Goal: Communication & Community: Ask a question

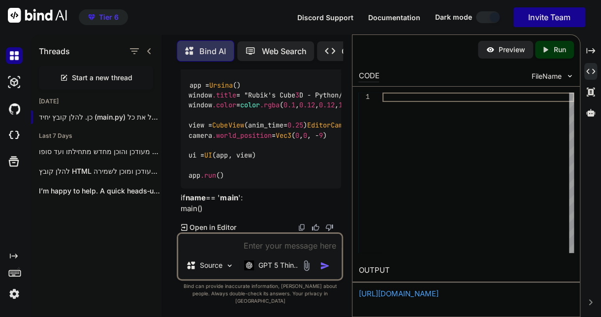
scroll to position [13341, 0]
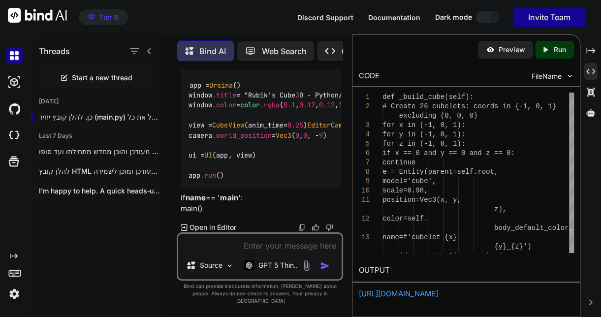
type textarea "if v == face_normal: return k return 'U' return best"
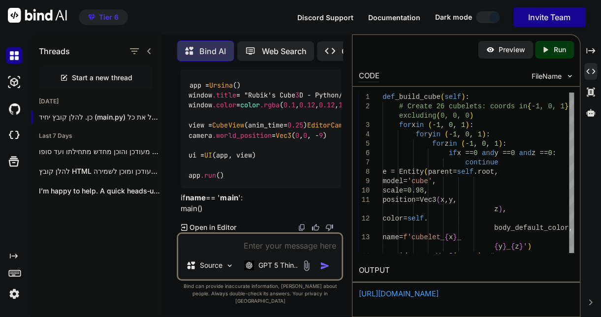
click at [562, 49] on p "Run" at bounding box center [560, 50] width 12 height 10
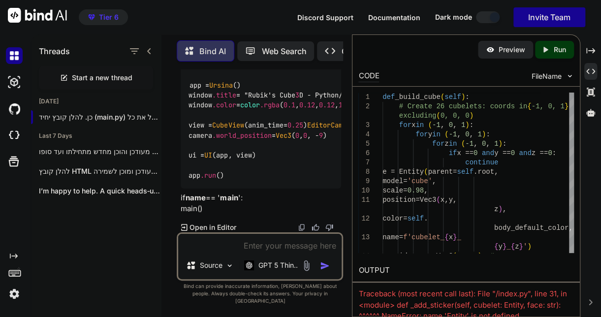
scroll to position [17727, 0]
click at [210, 252] on textarea at bounding box center [259, 243] width 163 height 18
type textarea "א"
type textarea "x"
type textarea "אח"
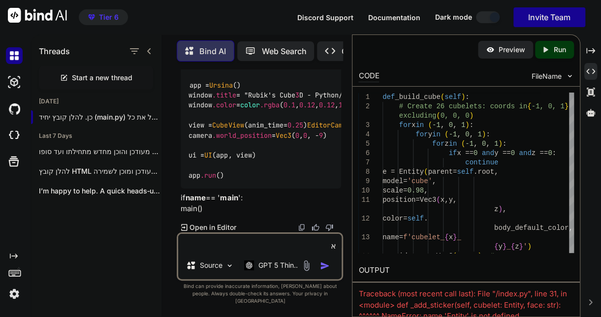
type textarea "x"
type textarea "אחד"
type textarea "x"
type textarea "אחד"
type textarea "x"
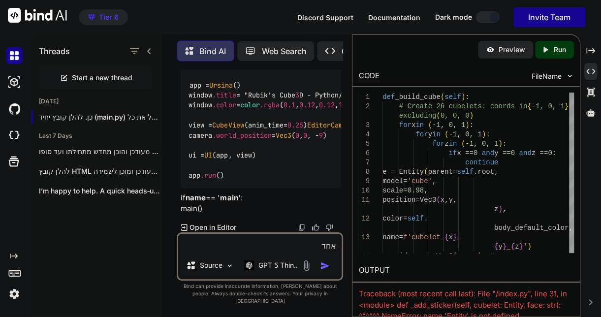
type textarea "אחד א"
type textarea "x"
type textarea "אחד את"
type textarea "x"
type textarea "אחד את"
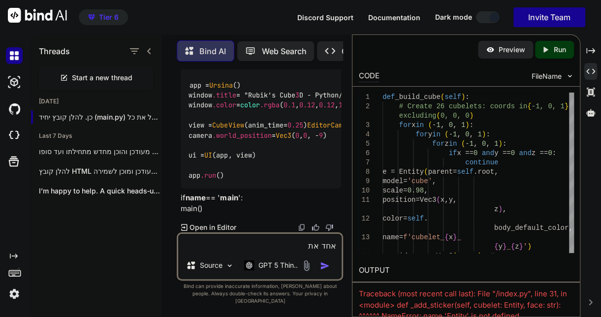
type textarea "x"
type textarea "אחד את כ"
type textarea "x"
type textarea "אחד את כל"
type textarea "x"
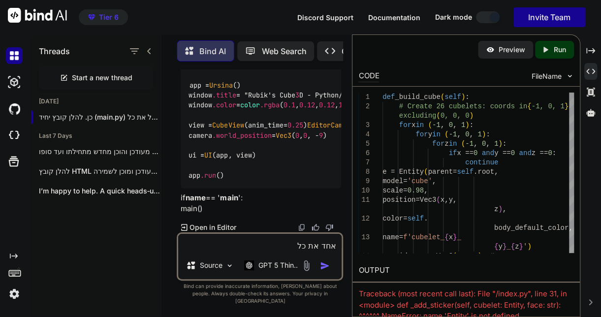
type textarea "אחד את כל"
type textarea "x"
type textarea "אחד את כל מ"
type textarea "x"
type textarea "אחד את כל מה"
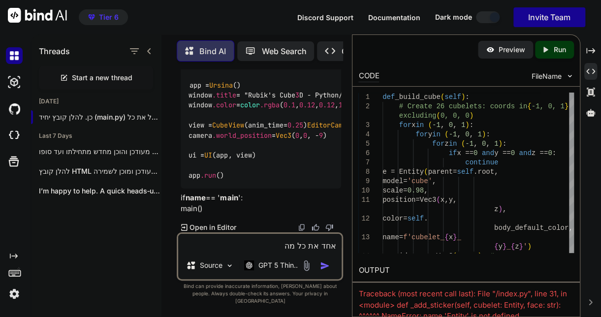
type textarea "x"
type textarea "אחד את כל מה"
type textarea "x"
type textarea "אחד את כל מה ש"
type textarea "x"
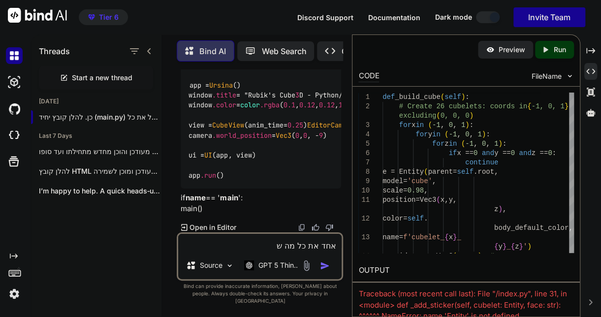
type textarea "אחד את כל מה שכ"
type textarea "x"
type textarea "אחד את כל מה שכת"
type textarea "x"
type textarea "אחד את כל מה שכתב"
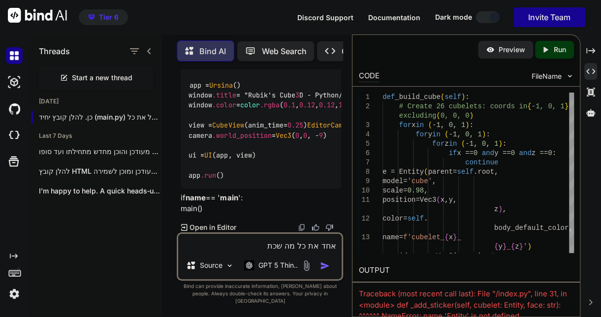
type textarea "x"
type textarea "אחד את כל מה שכתבת"
type textarea "x"
type textarea "אחד את כל מה שכתבת"
type textarea "x"
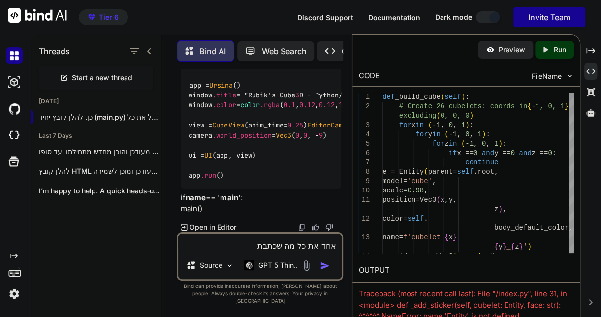
type textarea "אחד את כל מה שכתבת ל"
type textarea "x"
type textarea "אחד את כל מה שכתבת לק"
type textarea "x"
type textarea "אחד את כל מה שכתבת לקו"
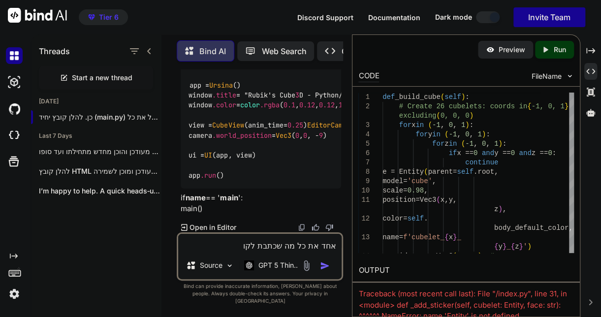
type textarea "x"
type textarea "אחד את כל מה שכתבת לקוב"
type textarea "x"
type textarea "אחד את כל מה שכתבת לקובץ"
type textarea "x"
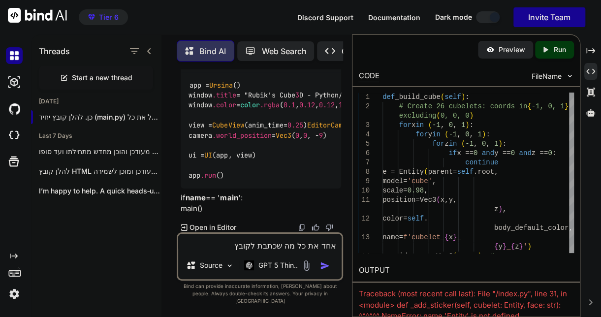
type textarea "אחד את כל מה שכתבת לקובץ"
type textarea "x"
type textarea "אחד את כל מה שכתבת לקובץ א"
type textarea "x"
type textarea "אחד את כל מה שכתבת לקובץ אח"
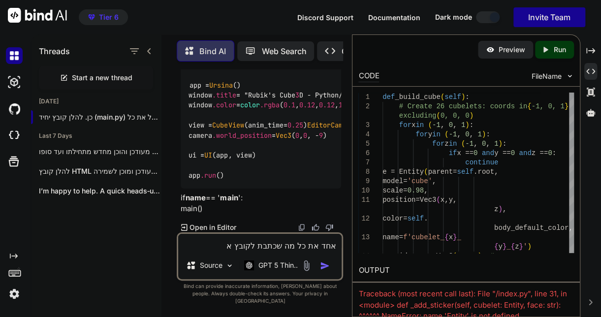
type textarea "x"
type textarea "אחד את כל מה שכתבת לקובץ אחד"
type textarea "x"
type textarea "אחד את כל מה שכתבת לקובץ אחד"
type textarea "x"
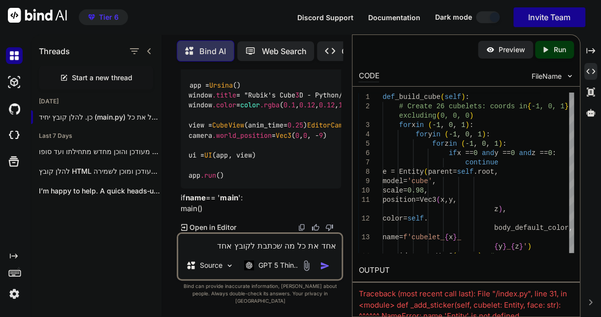
type textarea "אחד את כל מה שכתבת לקובץ אחד ב"
type textarea "x"
type textarea "אחד את כל מה שכתבת לקובץ אחד [PERSON_NAME]"
type textarea "x"
type textarea "אחד את כל מה שכתבת לקובץ אחד בלב"
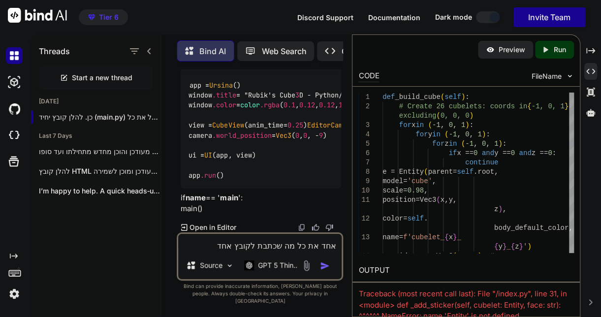
type textarea "x"
type textarea "אחד את כל מה שכתבת לקובץ אחד בלבד"
type textarea "x"
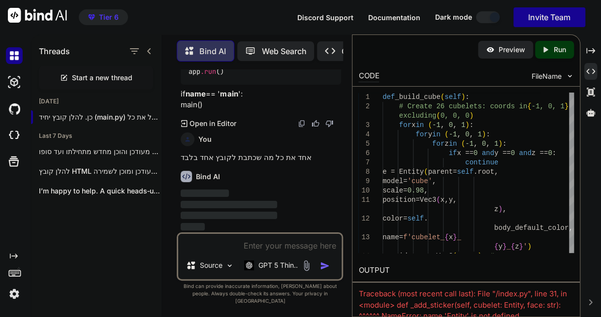
scroll to position [17832, 0]
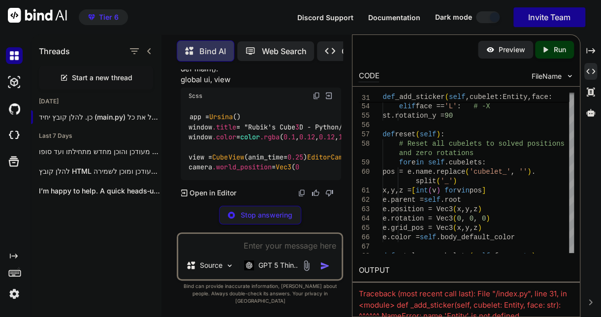
type textarea "x"
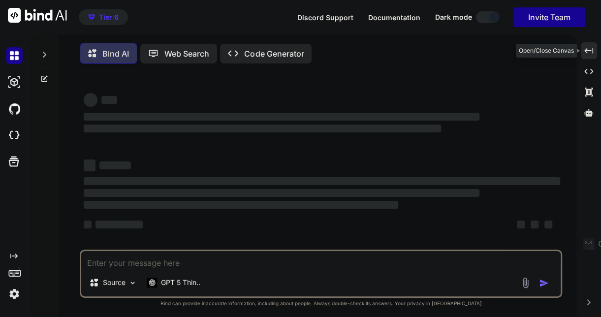
click at [590, 50] on icon "Created with Pixso." at bounding box center [588, 50] width 9 height 9
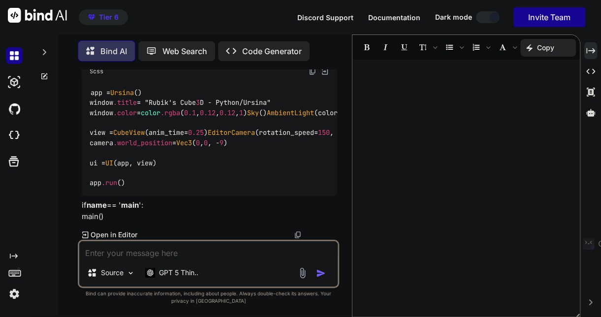
scroll to position [15370, 0]
click at [142, 251] on textarea at bounding box center [208, 250] width 258 height 18
click at [190, 273] on p "GPT 5 Thin.." at bounding box center [178, 273] width 39 height 10
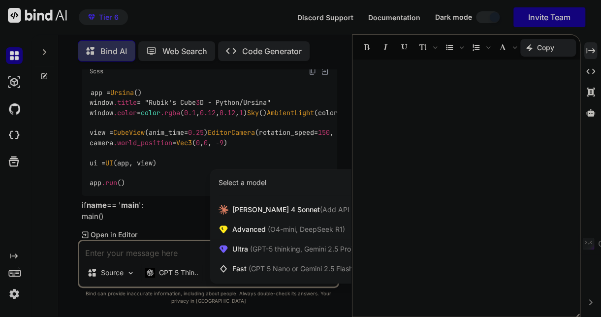
click at [250, 252] on span "(GPT-5 thinking, Gemini 2.5 Pro)" at bounding box center [300, 249] width 105 height 8
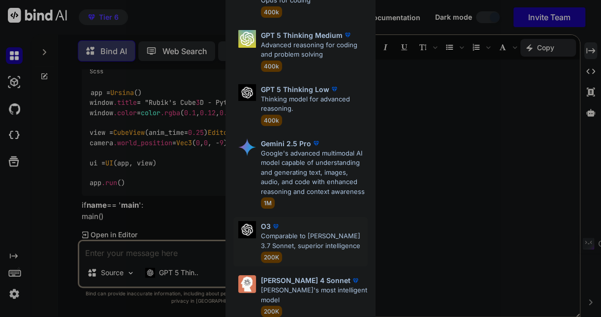
scroll to position [145, 0]
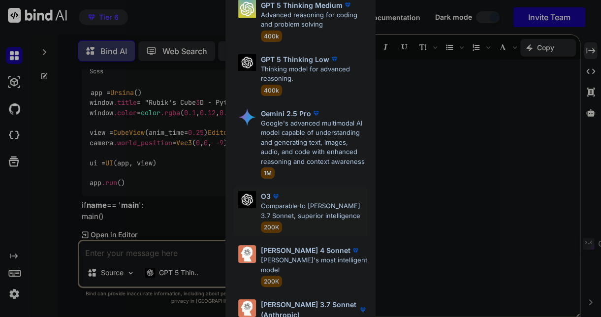
click at [287, 201] on p "Comparable to Claude 3.7 Sonnet, superior intelligence" at bounding box center [314, 210] width 107 height 19
type textarea "x"
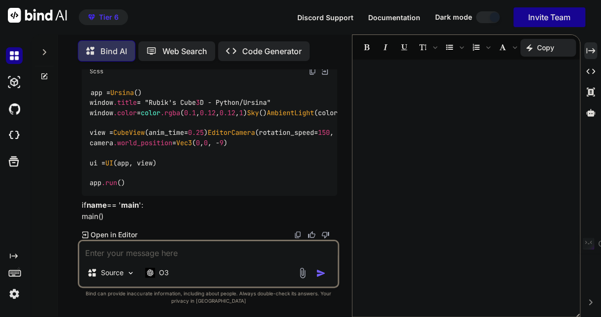
click at [128, 251] on textarea at bounding box center [208, 250] width 258 height 18
type textarea "z"
type textarea "x"
type textarea "zv"
type textarea "x"
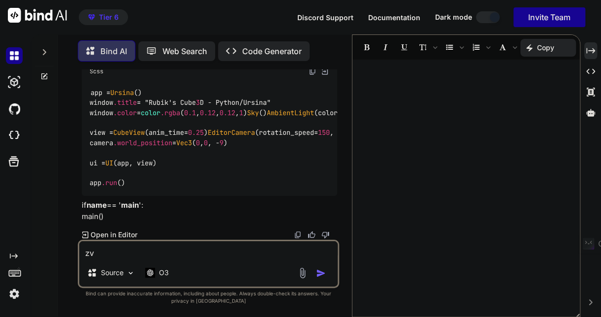
type textarea "zv"
type textarea "x"
type textarea "zv k"
type textarea "x"
type textarea "zv kt"
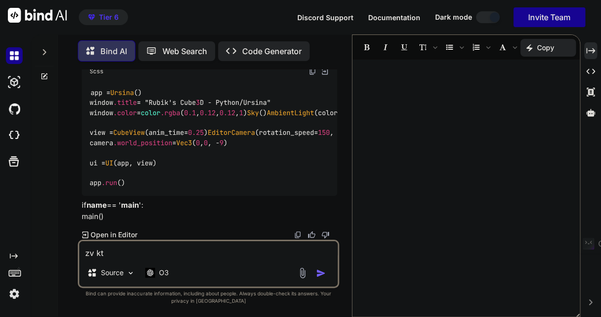
type textarea "x"
type textarea "zv kt"
type textarea "x"
type textarea "zv kt"
type textarea "x"
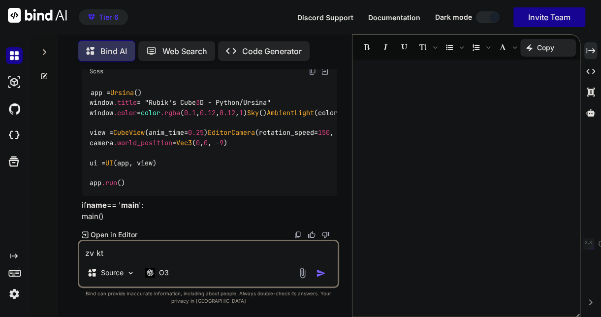
type textarea "zv k"
type textarea "x"
type textarea "zv"
type textarea "x"
type textarea "zv"
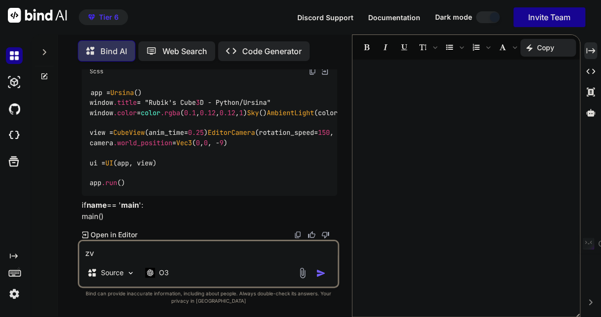
type textarea "x"
type textarea "z"
type textarea "x"
type textarea "ז"
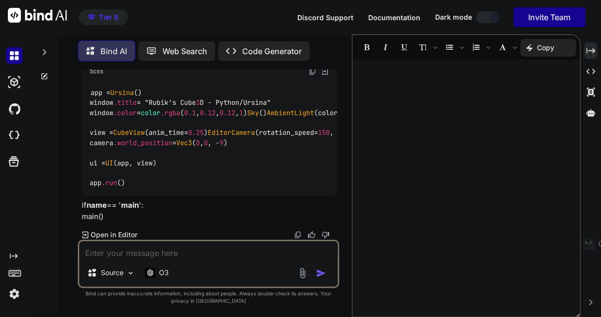
type textarea "x"
type textarea "זה"
type textarea "x"
type textarea "זה"
type textarea "x"
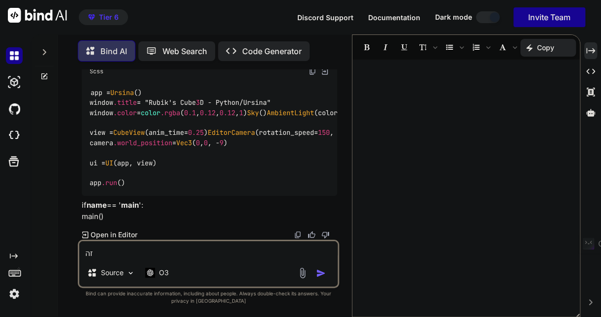
type textarea "זה ל"
type textarea "x"
type textarea "זה לא"
type textarea "x"
type textarea "זה לא"
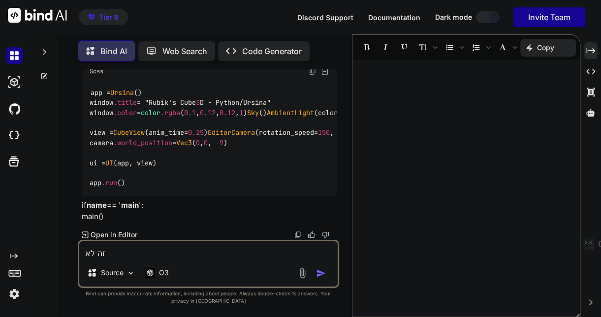
type textarea "x"
type textarea "זה לא ק"
type textarea "x"
type textarea "זה לא קו"
type textarea "x"
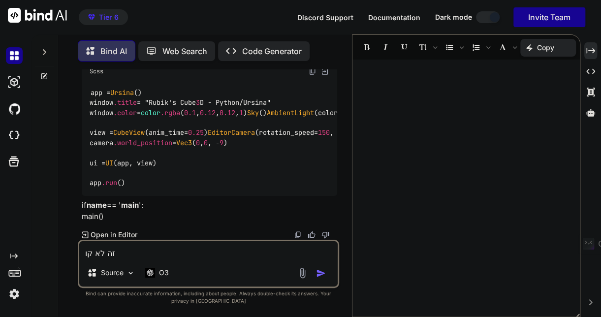
type textarea "זה לא קוב"
type textarea "x"
type textarea "זה לא קובץ"
type textarea "x"
type textarea "זה לא קובץ"
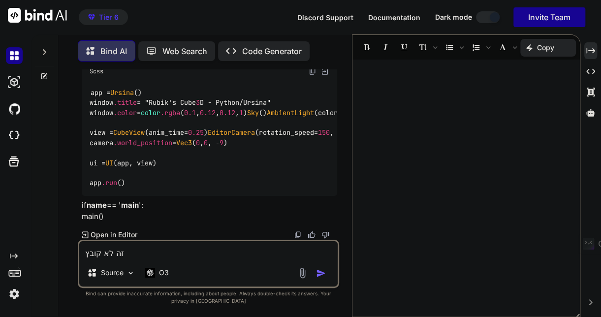
type textarea "x"
type textarea "זה לא קובץ א"
type textarea "x"
type textarea "זה לא קובץ אח"
type textarea "x"
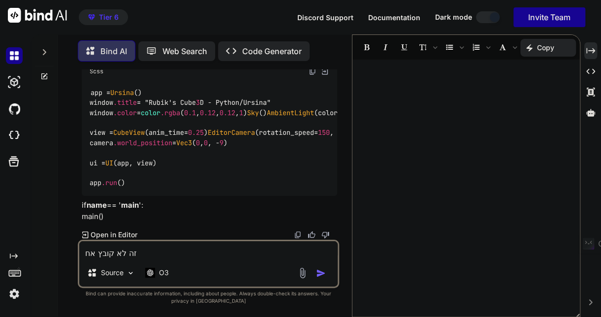
type textarea "זה לא קובץ אחד"
type textarea "x"
type textarea "זה לא קובץ אחד"
type textarea "x"
type textarea "זה לא קובץ אחד כ"
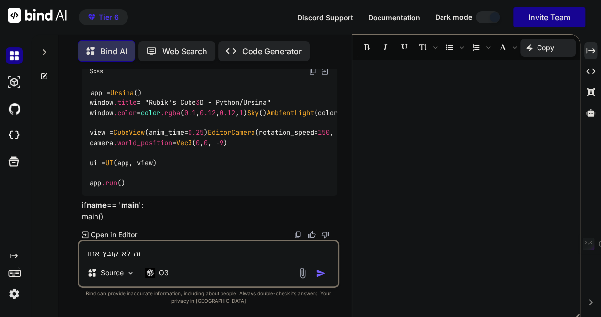
type textarea "x"
type textarea "זה לא קובץ אחד כמ"
type textarea "x"
type textarea "זה לא קובץ אחד כמו"
type textarea "x"
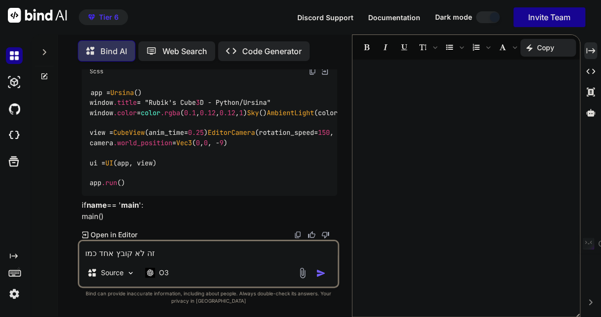
type textarea "זה לא קובץ אחד כמו"
type textarea "x"
type textarea "זה לא קובץ אחד כמו ש"
type textarea "x"
type textarea "זה לא קובץ אחד כמו שב"
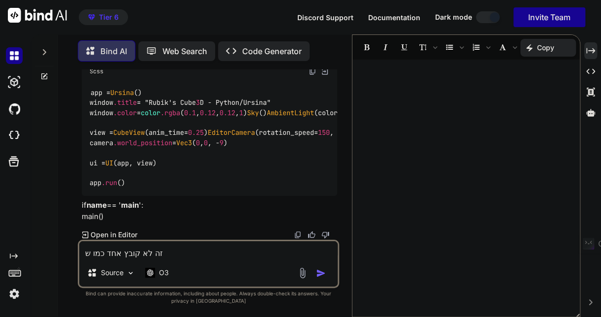
type textarea "x"
type textarea "זה לא קובץ אחד כמו שבי"
type textarea "x"
type textarea "זה לא קובץ אחד כמו שביק"
type textarea "x"
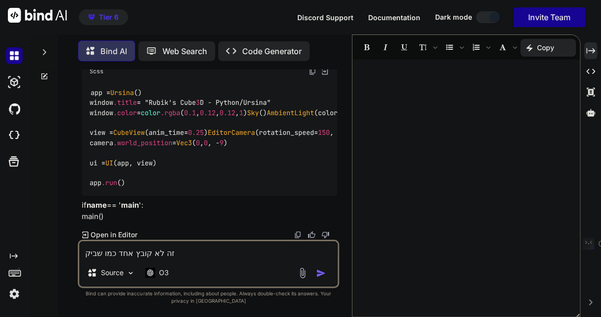
type textarea "זה לא קובץ אחד כמו שביקש"
type textarea "x"
type textarea "זה לא קובץ אחד כמו שביקשת"
type textarea "x"
type textarea "זה לא קובץ אחד כמו שביקשתי"
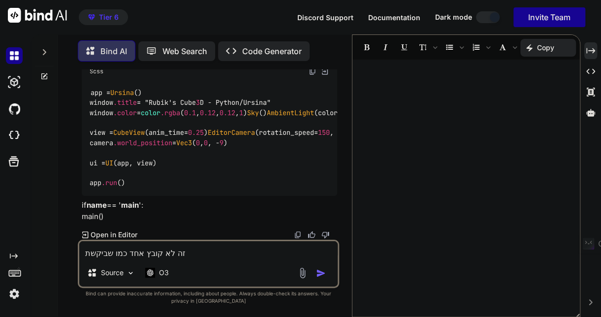
type textarea "x"
type textarea "זה לא קובץ אחד כמו שביקשתי"
type textarea "x"
type textarea "זה לא קובץ אחד כמו שביקשתי א"
type textarea "x"
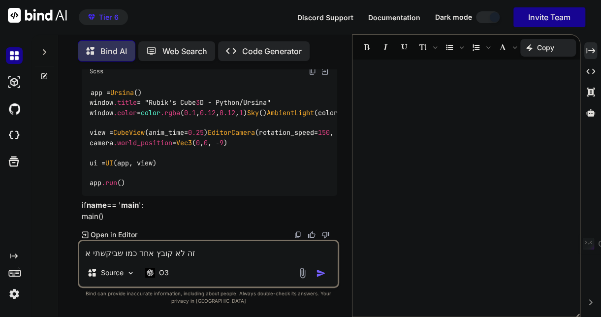
type textarea "זה לא קובץ אחד כמו שביקשתי אל"
type textarea "x"
type textarea "זה לא קובץ אחד כמו שביקשתי אלא"
type textarea "x"
type textarea "זה לא קובץ אחד כמו שביקשתי אלא"
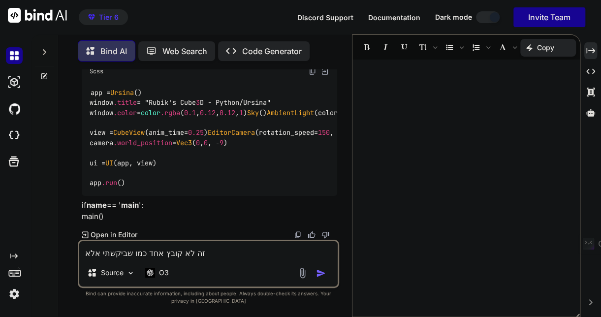
type textarea "x"
type textarea "זה לא קובץ אחד כמו שביקשתי אלא כ"
type textarea "x"
type textarea "זה לא קובץ אחד כמו שביקשתי אלא כמ"
type textarea "x"
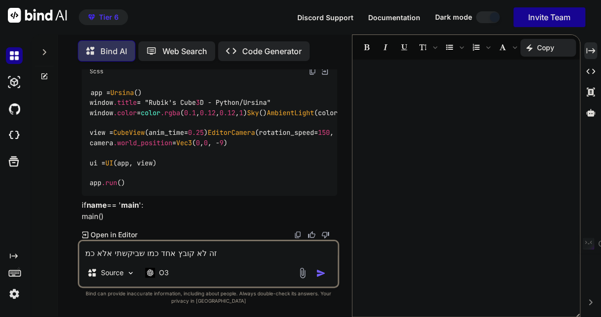
type textarea "זה לא קובץ אחד כמו שביקשתי אלא כמה"
type textarea "x"
type textarea "זה לא קובץ אחד כמו שביקשתי אלא כמה"
type textarea "x"
type textarea "זה לא קובץ אחד כמו שביקשתי אלא כמה ק"
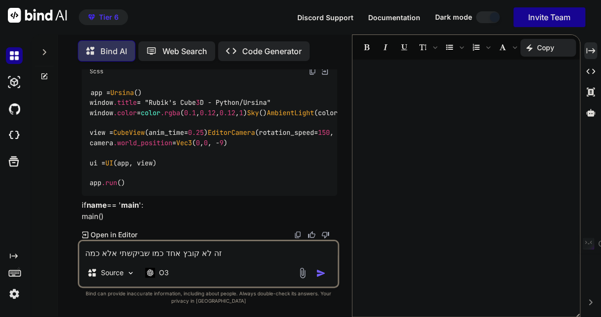
type textarea "x"
type textarea "זה לא קובץ אחד כמו שביקשתי אלא כמה קב"
type textarea "x"
type textarea "זה לא קובץ אחד כמו שביקשתי אלא כמה קבצ"
type textarea "x"
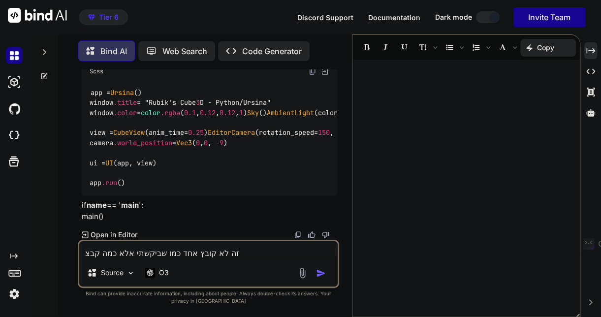
type textarea "זה לא קובץ אחד כמו שביקשתי אלא כמה קבצי"
type textarea "x"
type textarea "זה לא קובץ אחד כמו שביקשתי אלא כמה קבצים"
type textarea "x"
type textarea "זה לא קובץ אחד כמו שביקשתי אלא כמה קבצים,"
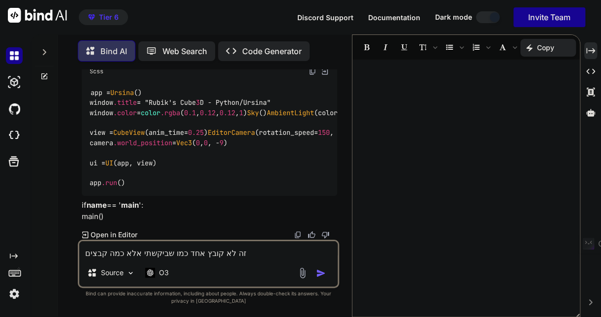
type textarea "x"
type textarea "זה לא קובץ אחד כמו שביקשתי אלא כמה קבצים,"
type textarea "x"
type textarea "זה לא קובץ אחד כמו שביקשתי אלא כמה קבצים, ש"
type textarea "x"
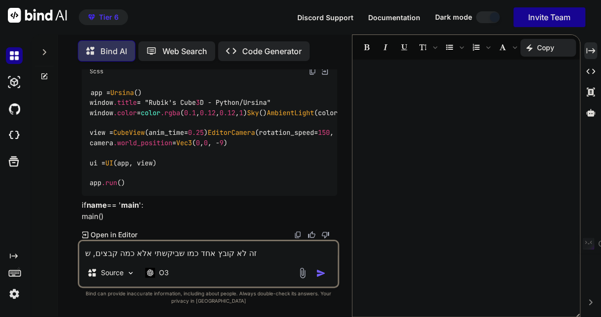
type textarea "זה לא קובץ אחד כמו שביקשתי אלא כמה קבצים, שא"
type textarea "x"
type textarea "זה לא קובץ אחד כמו שביקשתי אלא כמה קבצים, שאי"
type textarea "x"
type textarea "זה לא קובץ אחד כמו שביקשתי אלא כמה קבצים, שאינ"
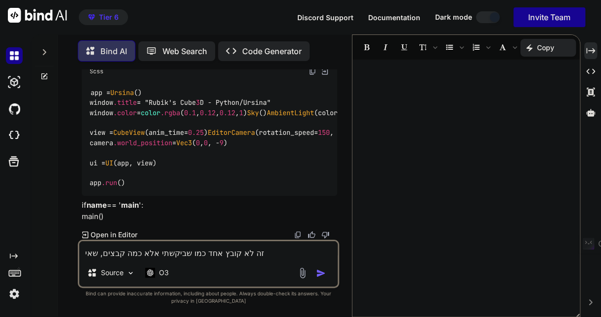
type textarea "x"
type textarea "זה לא קובץ אחד כמו שביקשתי אלא כמה קבצים, שאיננ"
type textarea "x"
type textarea "זה לא קובץ אחד כמו שביקשתי אלא כמה קבצים, שאינני"
type textarea "x"
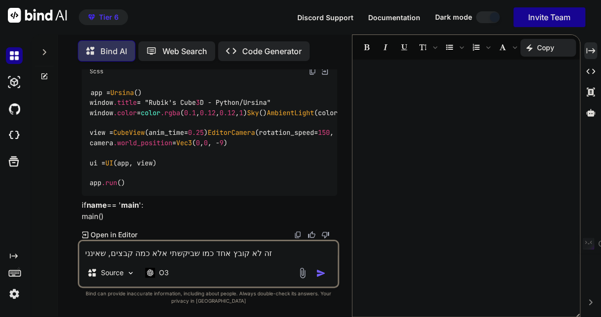
type textarea "זה לא קובץ אחד כמו שביקשתי אלא כמה קבצים, שאינני"
type textarea "x"
type textarea "זה לא קובץ אחד כמו שביקשתי אלא כמה קבצים, שאינני י"
type textarea "x"
type textarea "זה לא קובץ אחד כמו שביקשתי אלא כמה קבצים, שאינני יכ"
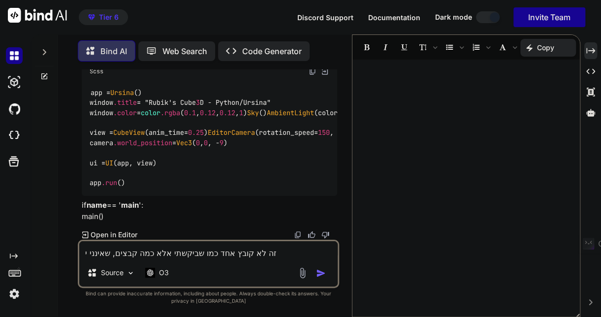
type textarea "x"
type textarea "זה לא קובץ אחד כמו שביקשתי אלא כמה קבצים, שאינני יכו"
type textarea "x"
type textarea "זה לא קובץ אחד כמו שביקשתי אלא כמה קבצים, שאינני יכול"
type textarea "x"
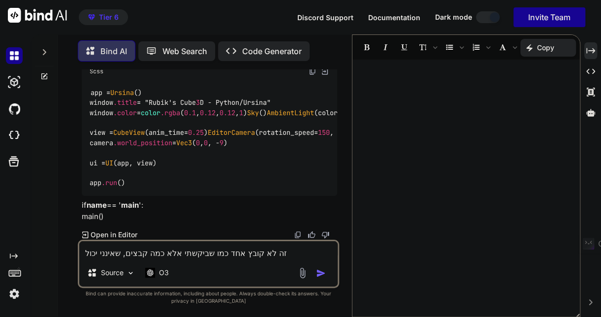
type textarea "זה לא קובץ אחד כמו שביקשתי אלא כמה קבצים, שאינני יכול"
type textarea "x"
type textarea "זה לא קובץ אחד כמו שביקשתי אלא כמה קבצים, שאינני יכול ל"
type textarea "x"
type textarea "זה לא קובץ אחד כמו שביקשתי אלא כמה קבצים, שאינני יכול לה"
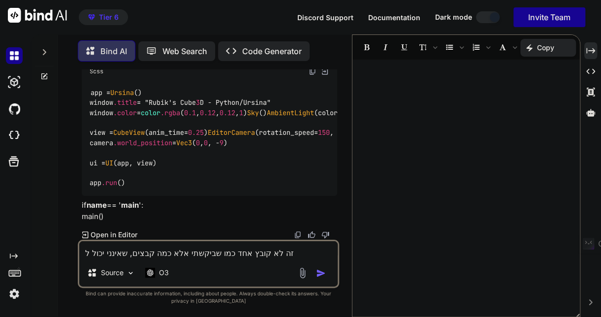
type textarea "x"
type textarea "זה לא קובץ אחד כמו שביקשתי אלא כמה קבצים, שאינני יכול להר"
type textarea "x"
type textarea "זה לא קובץ אחד כמו שביקשתי אלא כמה קבצים, שאינני יכול להרי"
type textarea "x"
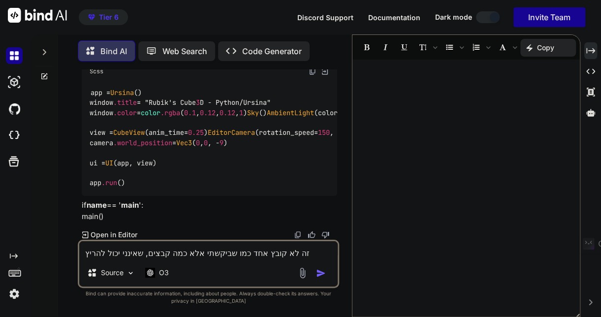
type textarea "זה לא קובץ אחד כמו שביקשתי אלא כמה קבצים, שאינני יכול להריץת"
type textarea "x"
type textarea "זה לא קובץ אחד כמו שביקשתי אלא כמה קבצים, שאינני יכול להריץ"
type textarea "x"
type textarea "זה לא קובץ אחד כמו שביקשתי אלא כמה קבצים, שאינני יכול להריץ"
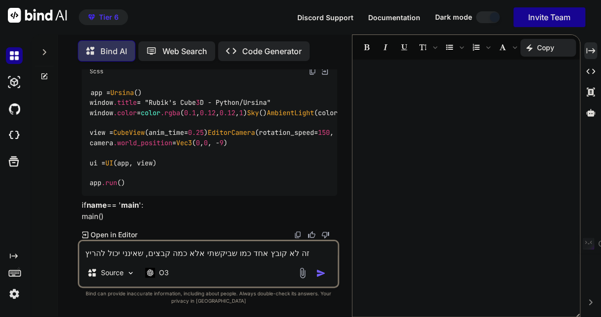
type textarea "x"
type textarea "זה לא קובץ אחד כמו שביקשתי אלא כמה קבצים, שאינני יכול להריץ ב"
type textarea "x"
type textarea "זה לא קובץ אחד כמו שביקשתי אלא כמה קבצים, שאינני יכול להריץ בב"
type textarea "x"
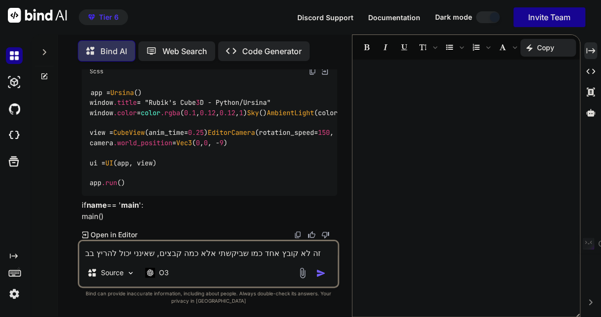
type textarea "זה לא קובץ אחד כמו שביקשתי אלא כמה קבצים, שאינני יכול להריץ בבת"
type textarea "x"
type textarea "זה לא קובץ אחד כמו שביקשתי אלא כמה קבצים, שאינני יכול להריץ בבת"
type textarea "x"
type textarea "זה לא קובץ אחד כמו שביקשתי אלא כמה קבצים, שאינני יכול להריץ בבת א"
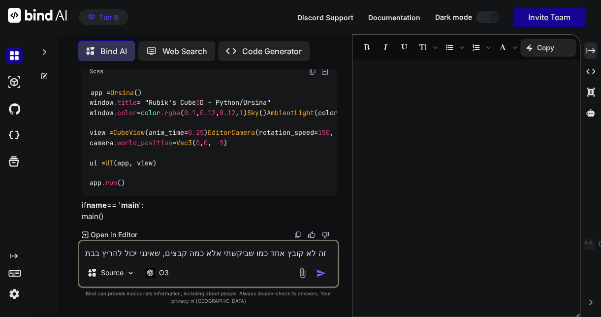
type textarea "x"
type textarea "זה לא קובץ אחד כמו שביקשתי אלא כמה קבצים, שאינני יכול להריץ בבת אח"
type textarea "x"
type textarea "זה לא קובץ אחד כמו שביקשתי אלא כמה קבצים, שאינני יכול להריץ בבת אחת"
type textarea "x"
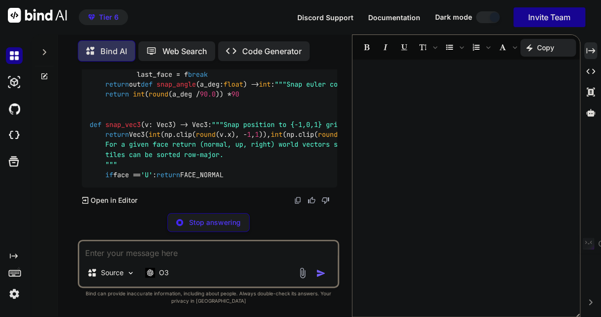
scroll to position [22899, 0]
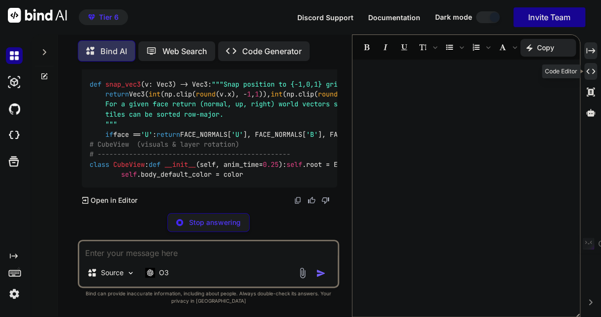
click at [591, 71] on icon "Created with Pixso." at bounding box center [590, 71] width 9 height 9
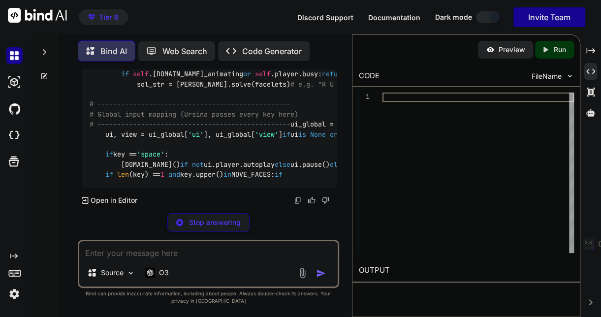
scroll to position [26276, 0]
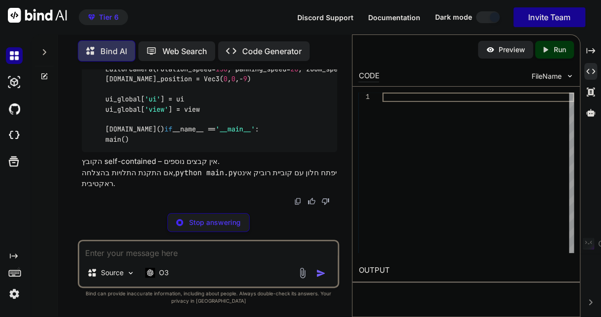
type textarea "x"
type textarea "panning_speed=20, zoom_speed=3) camera.world_position = Vec3(0,0,-9) ui_global[…"
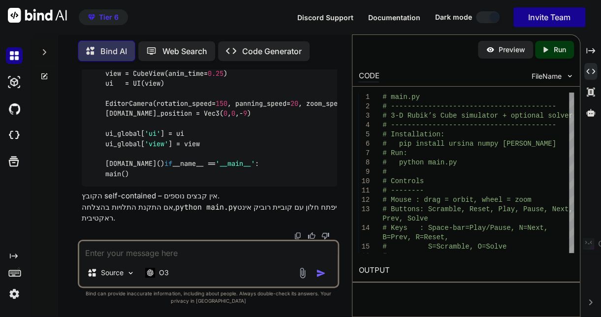
click at [555, 51] on p "Run" at bounding box center [560, 50] width 12 height 10
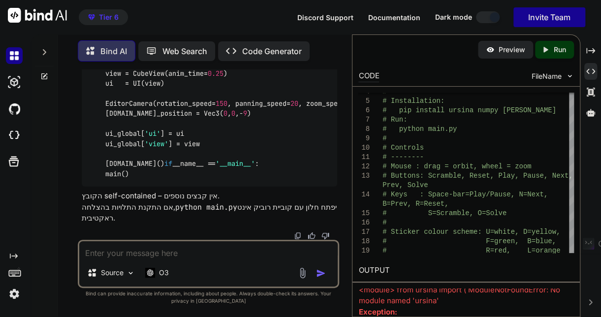
scroll to position [0, 0]
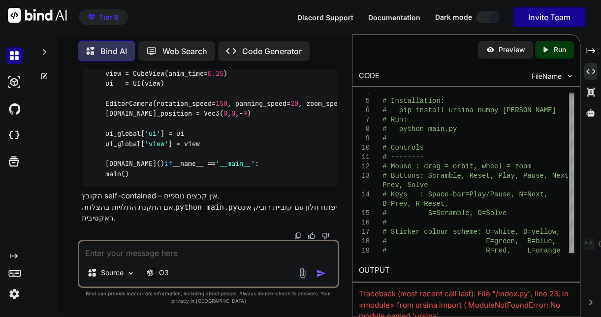
click at [503, 50] on p "Preview" at bounding box center [512, 50] width 27 height 10
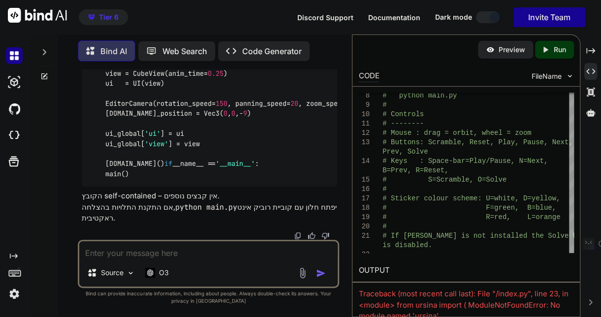
type textarea "x"
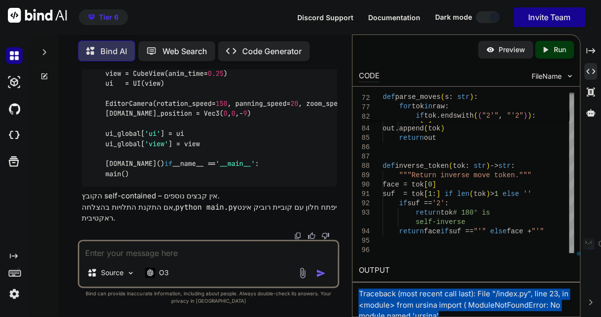
drag, startPoint x: 357, startPoint y: 290, endPoint x: 491, endPoint y: 320, distance: 136.9
click at [491, 317] on html "Tier 6 Discord Support Documentation Dark mode Invite Team Created with Pixso. …" at bounding box center [300, 158] width 601 height 317
copy div "Traceback (most recent call last): File "/index.py", line 23, in <module> from …"
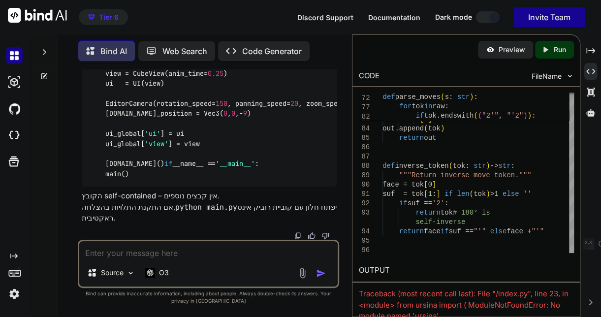
click at [125, 252] on textarea at bounding box center [208, 250] width 258 height 18
paste textarea "Traceback (most recent call last): File "/index.py", line 23, in <module> from …"
type textarea "Traceback (most recent call last): File "/index.py", line 23, in <module> from …"
type textarea "x"
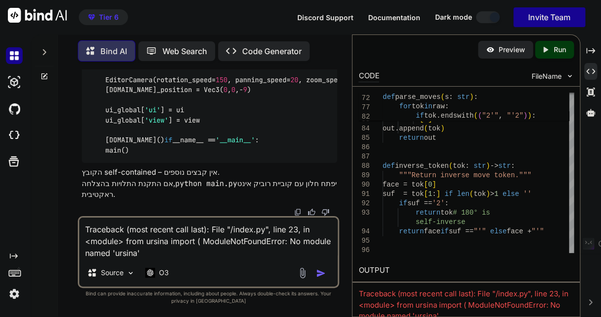
scroll to position [32, 0]
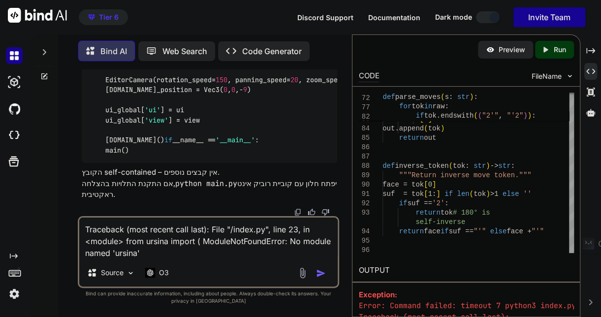
type textarea "Traceback (most recent call last): File "/index.py", line 23, in <module> from …"
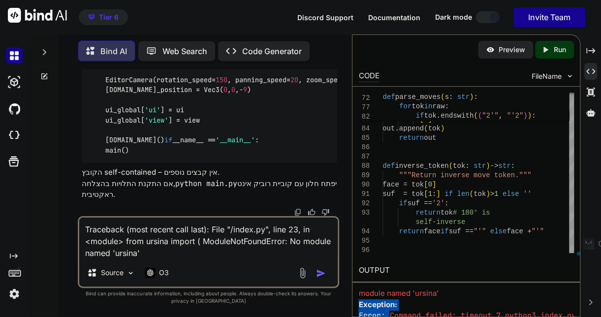
drag, startPoint x: 357, startPoint y: 289, endPoint x: 389, endPoint y: 312, distance: 39.1
click at [389, 312] on div "OUTPUT Traceback (most recent call last): File "/index.py", line 23, in <module…" at bounding box center [466, 301] width 227 height 84
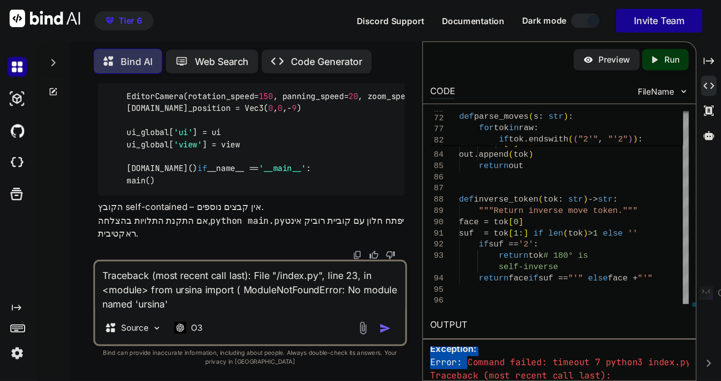
scroll to position [50, 0]
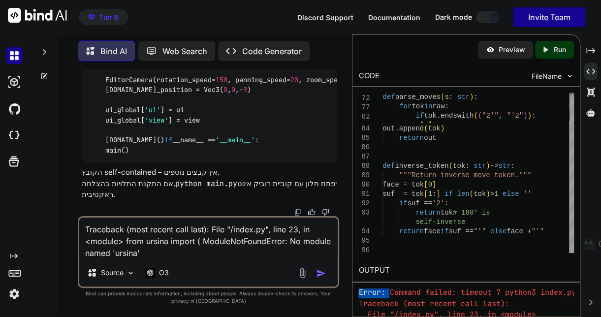
type textarea "x"
type textarea "ui_global['ui'] = ui ui_global['view'] = view app.run() if __name__ == '__main_…"
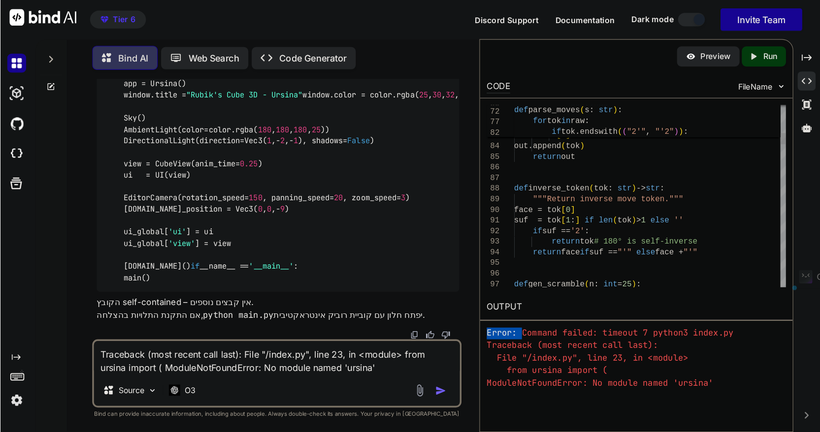
scroll to position [34, 0]
type textarea "x"
type textarea "ui_global['view'] = view app.run() if __name__ == '__main__': main()"
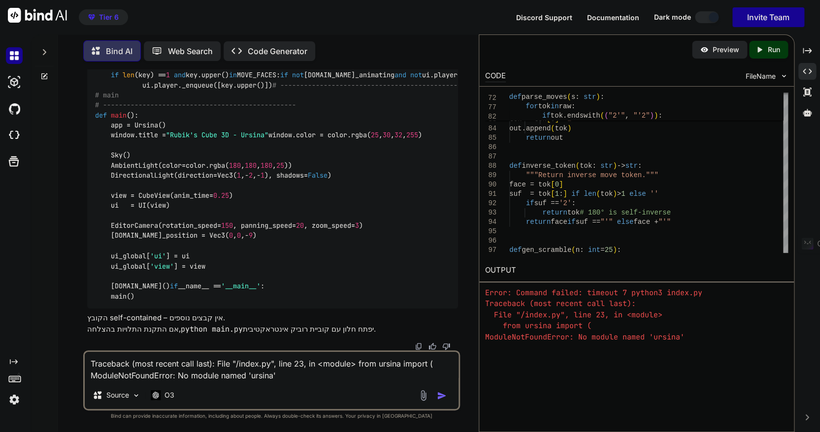
click at [601, 317] on div "Preview Created with Pixso. Run CODE FileName 80 81 82 83 84 85 86 87 88 89 90 …" at bounding box center [637, 233] width 316 height 398
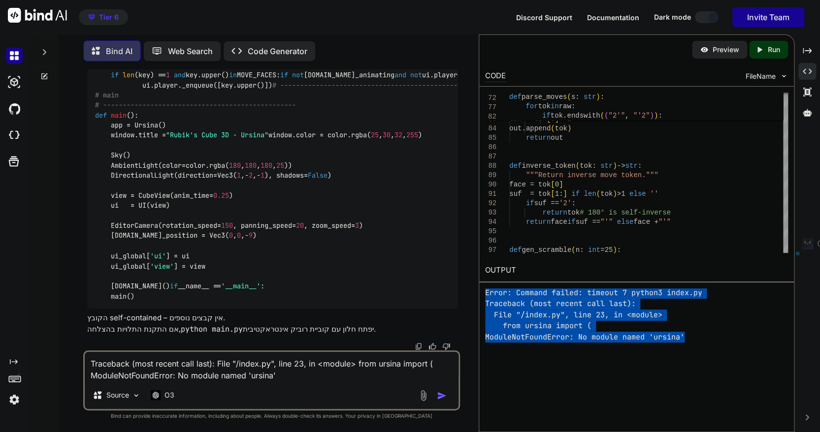
drag, startPoint x: 484, startPoint y: 312, endPoint x: 718, endPoint y: 332, distance: 234.8
click at [601, 317] on div "Exception: Error: Command failed: timeout 7 python3 index.py Traceback (most re…" at bounding box center [636, 309] width 303 height 66
click at [601, 317] on pre "Error: Command failed: timeout 7 python3 index.py Traceback (most recent call l…" at bounding box center [636, 316] width 303 height 56
drag, startPoint x: 494, startPoint y: 312, endPoint x: 688, endPoint y: 345, distance: 196.7
click at [601, 317] on div "Preview Created with Pixso. Run CODE FileName 80 81 82 83 84 85 86 87 88 89 90 …" at bounding box center [637, 233] width 316 height 398
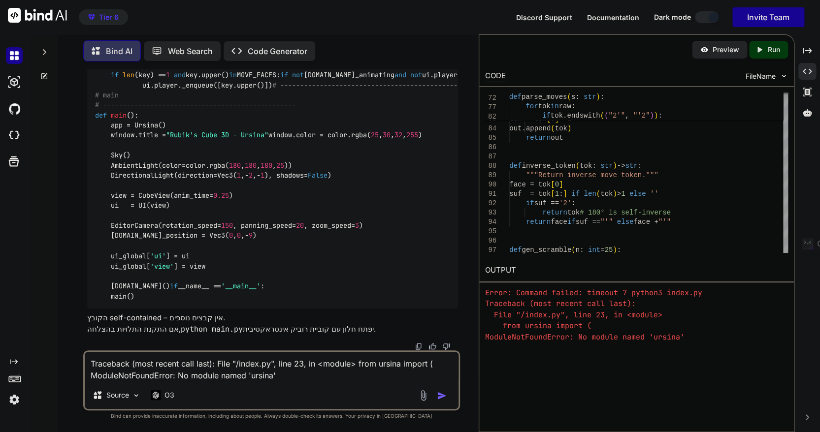
click at [283, 317] on textarea "Traceback (most recent call last): File "/index.py", line 23, in <module> from …" at bounding box center [272, 367] width 374 height 30
type textarea "x"
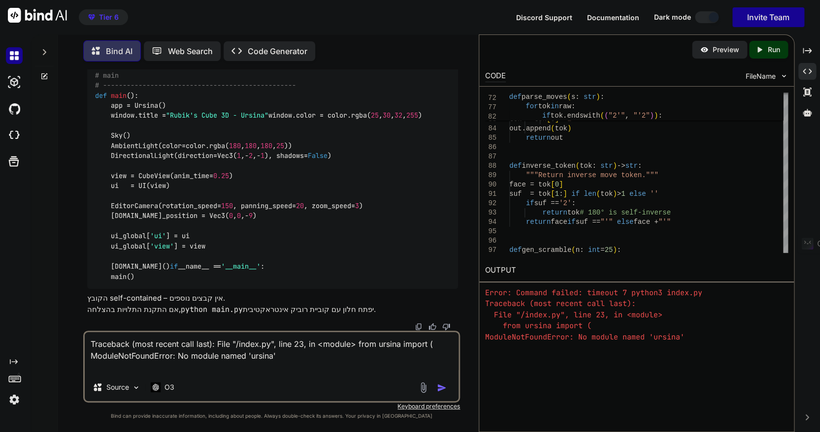
paste textarea "Exception: Error: Command failed: timeout 7 python3 index.py Traceback (most re…"
type textarea "Traceback (most recent call last): File "/index.py", line 23, in <module> from …"
type textarea "x"
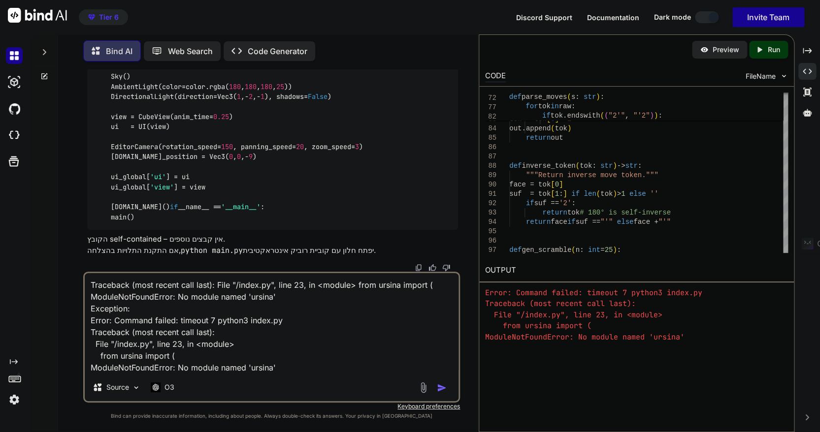
click at [89, 283] on textarea "Traceback (most recent call last): File "/index.py", line 23, in <module> from …" at bounding box center [272, 323] width 374 height 100
type textarea "Traceback (most recent call last): File "/index.py", line 23, in <module> from …"
type textarea "x"
type textarea "אTraceback (most recent call last): File "/index.py", line 23, in <module> from…"
type textarea "x"
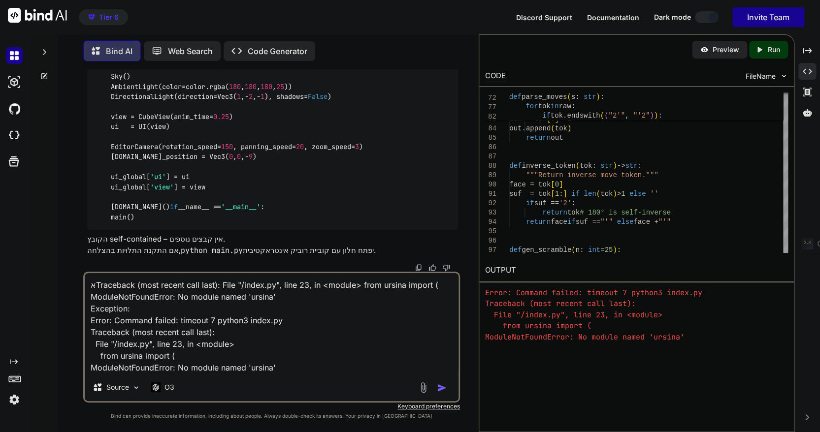
type textarea "איTraceback (most recent call last): File "/index.py", line 23, in <module> fro…"
type textarea "x"
type textarea "איןTraceback (most recent call last): File "/index.py", line 23, in <module> fr…"
type textarea "x"
type textarea "איTraceback (most recent call last): File "/index.py", line 23, in <module> fro…"
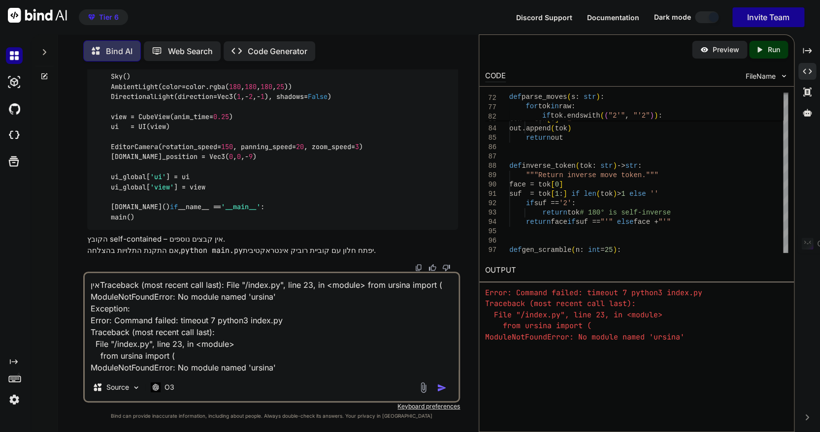
type textarea "x"
type textarea "אTraceback (most recent call last): File "/index.py", line 23, in <module> from…"
type textarea "x"
type textarea "Traceback (most recent call last): File "/index.py", line 23, in <module> from …"
type textarea "x"
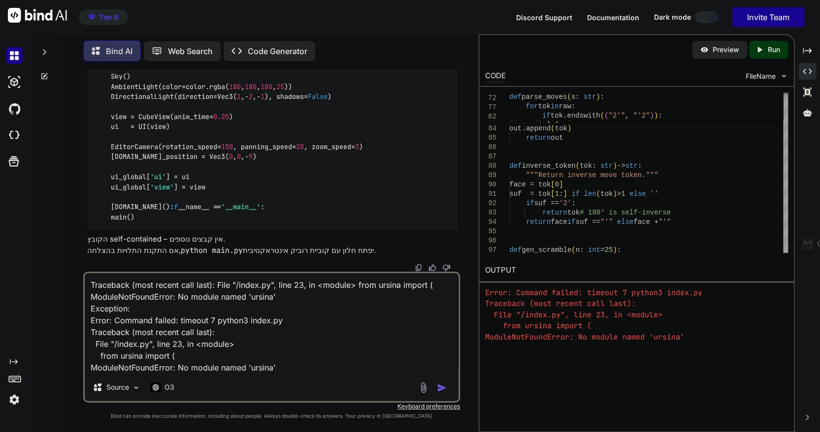
type textarea "tTraceback (most recent call last): File "/index.py", line 23, in <module> from…"
type textarea "x"
type textarea "thTraceback (most recent call last): File "/index.py", line 23, in <module> fro…"
type textarea "x"
type textarea "thiTraceback (most recent call last): File "/index.py", line 23, in <module> fr…"
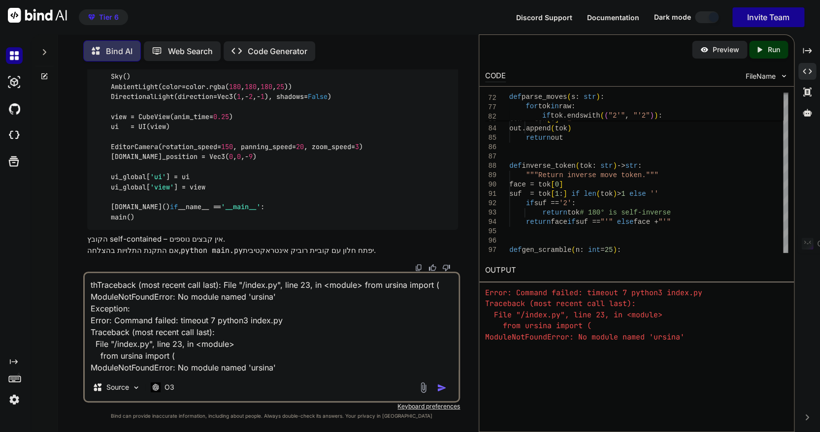
type textarea "x"
type textarea "thisTraceback (most recent call last): File "/index.py", line 23, in <module> f…"
type textarea "x"
type textarea "this Traceback (most recent call last): File "/index.py", line 23, in <module> …"
type textarea "x"
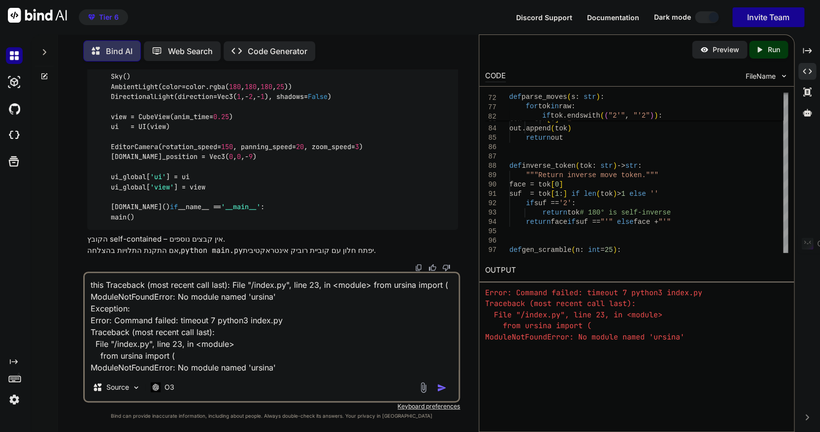
type textarea "this iTraceback (most recent call last): File "/index.py", line 23, in <module>…"
click at [300, 317] on textarea "this is the error that I see when I try to run it: "Traceback (most recent call…" at bounding box center [272, 323] width 374 height 100
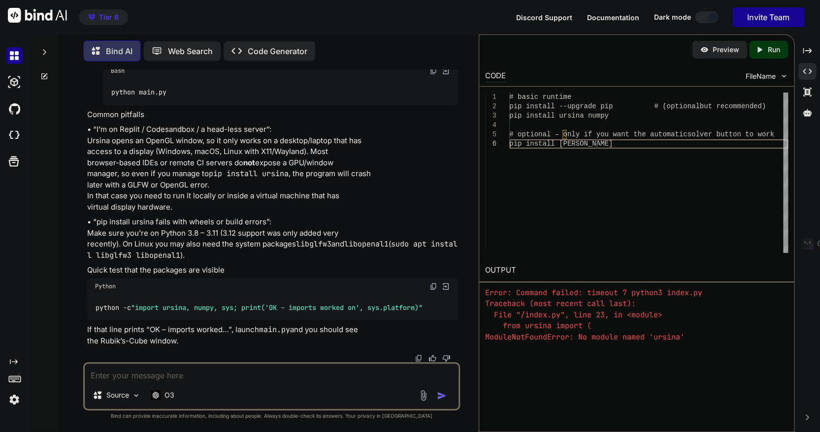
scroll to position [0, 0]
click at [601, 143] on div "# basic runtime pip install --upgrade pip # (optional but recommended) pip inst…" at bounding box center [648, 173] width 279 height 161
click at [601, 48] on p "Run" at bounding box center [774, 50] width 12 height 10
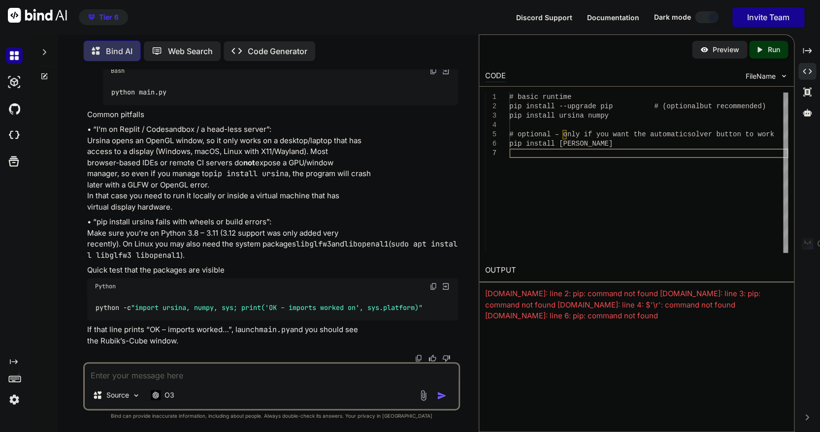
scroll to position [20441, 0]
click at [44, 50] on icon at bounding box center [44, 52] width 8 height 8
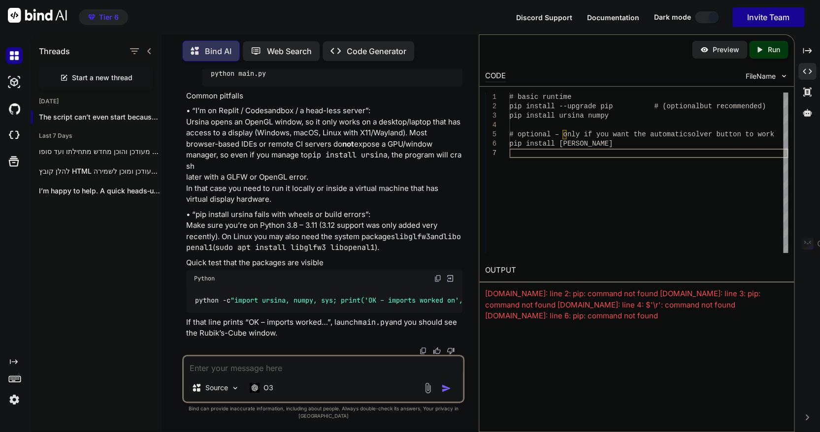
click at [147, 48] on icon at bounding box center [149, 51] width 8 height 8
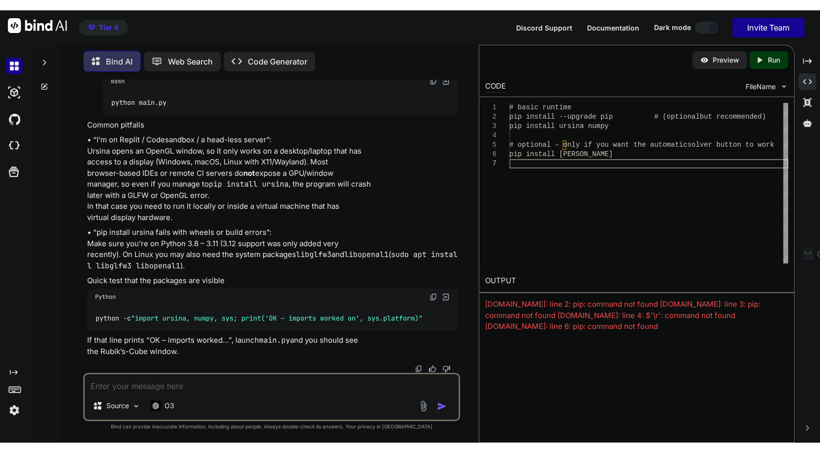
scroll to position [22052, 0]
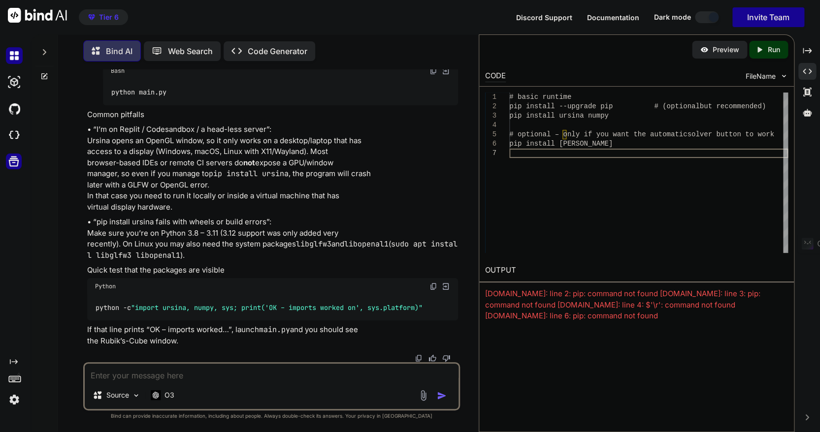
click at [10, 162] on icon at bounding box center [14, 162] width 10 height 10
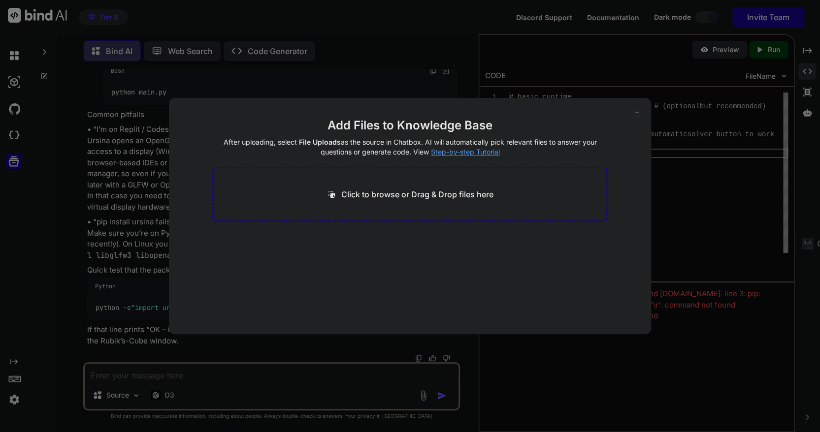
click at [14, 138] on div "Add Files to Knowledge Base After uploading, select File Uploads as the source …" at bounding box center [410, 216] width 820 height 432
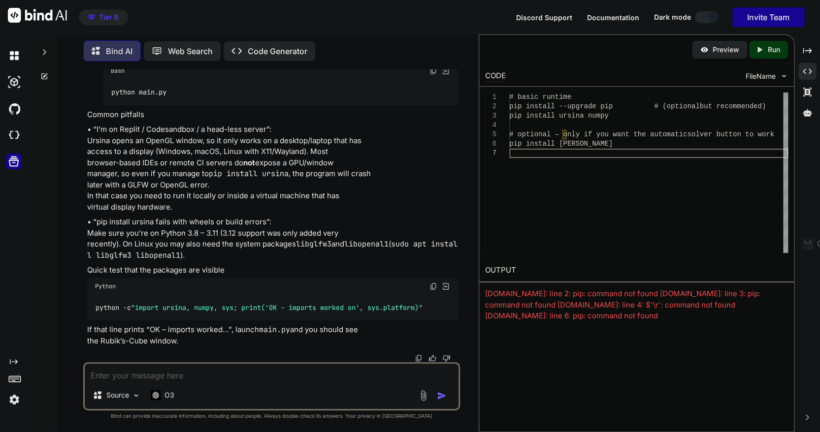
click at [14, 138] on img at bounding box center [14, 135] width 17 height 17
click at [9, 317] on img at bounding box center [14, 399] width 17 height 17
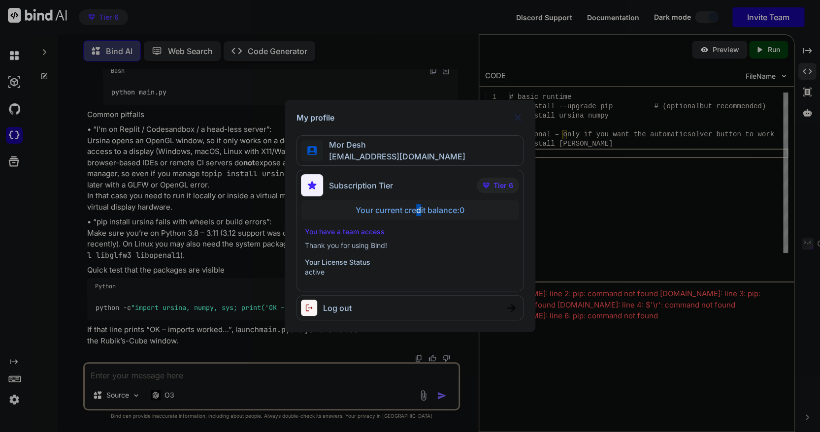
click at [418, 209] on div "Your current credit balance: 0" at bounding box center [410, 210] width 218 height 20
click at [473, 244] on p "Thank you for using Bind!" at bounding box center [410, 246] width 210 height 10
drag, startPoint x: 356, startPoint y: 300, endPoint x: 532, endPoint y: 317, distance: 176.6
click at [532, 317] on div "My profile Mor Desh moshtov@proton.me Subscription Tier Tier 6 Your current cre…" at bounding box center [410, 216] width 251 height 233
click at [517, 118] on img at bounding box center [518, 118] width 12 height 12
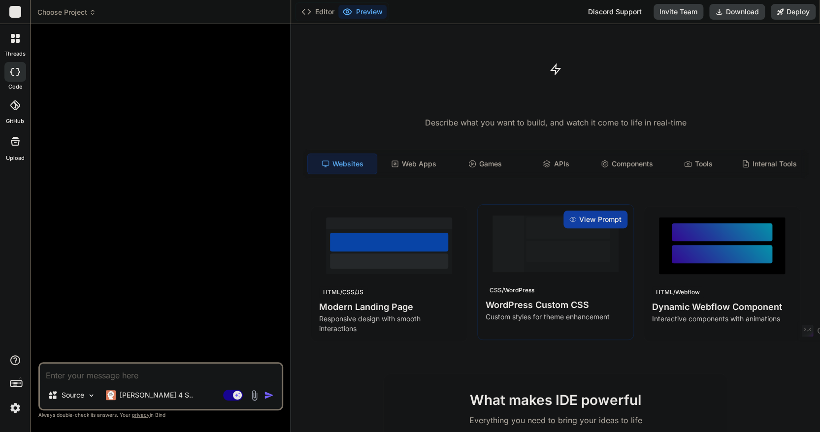
type textarea "x"
click at [69, 376] on textarea at bounding box center [161, 373] width 242 height 18
type textarea "# lore.ip # ---------------------------------------- # 8-D Sitam’c Adip elitsed…"
type textarea "x"
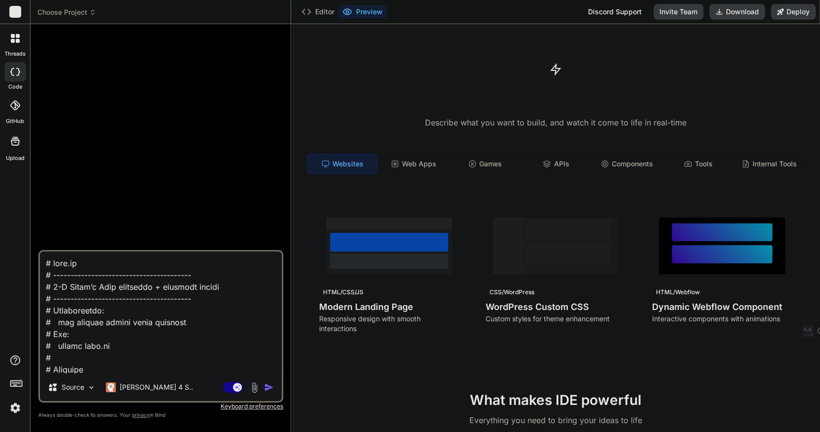
scroll to position [6084, 0]
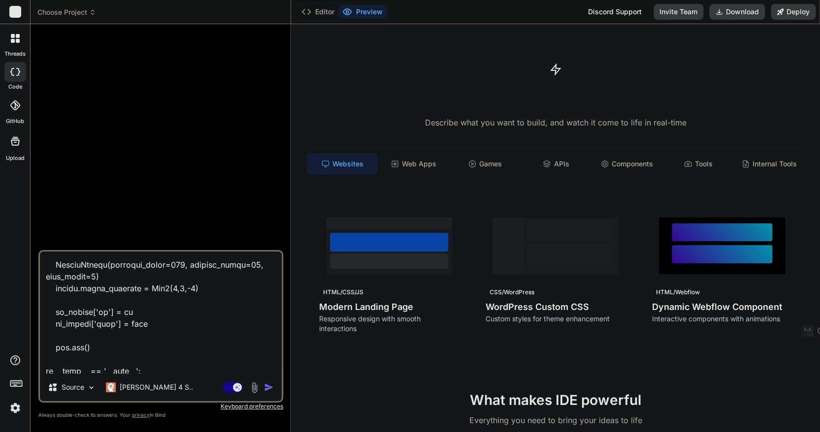
type textarea "# lore.ip # ---------------------------------------- # 8-D Sitam’c Adip elitsed…"
click at [267, 386] on img "button" at bounding box center [269, 388] width 10 height 10
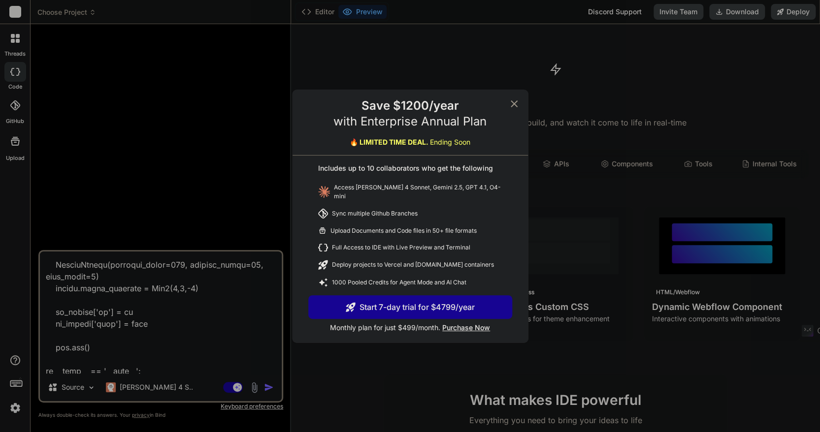
click at [514, 108] on icon at bounding box center [514, 104] width 12 height 12
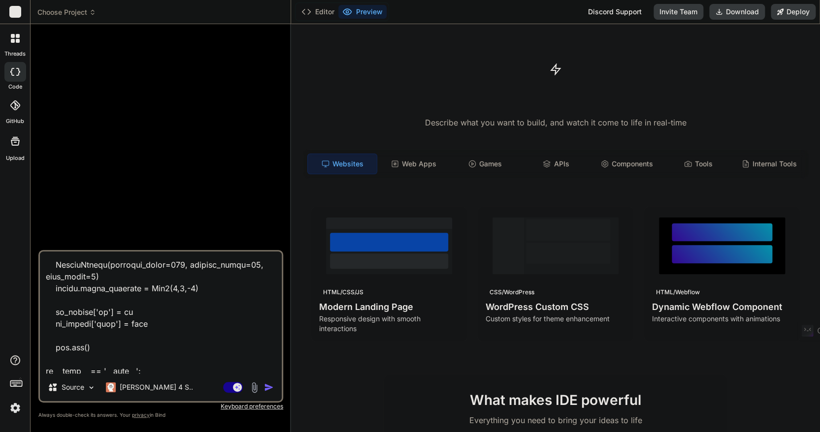
click at [264, 387] on img "button" at bounding box center [269, 388] width 10 height 10
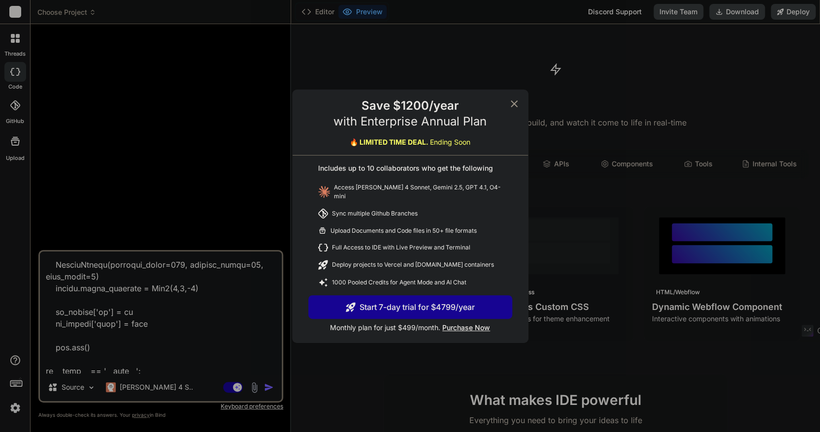
click at [516, 104] on icon at bounding box center [514, 103] width 7 height 7
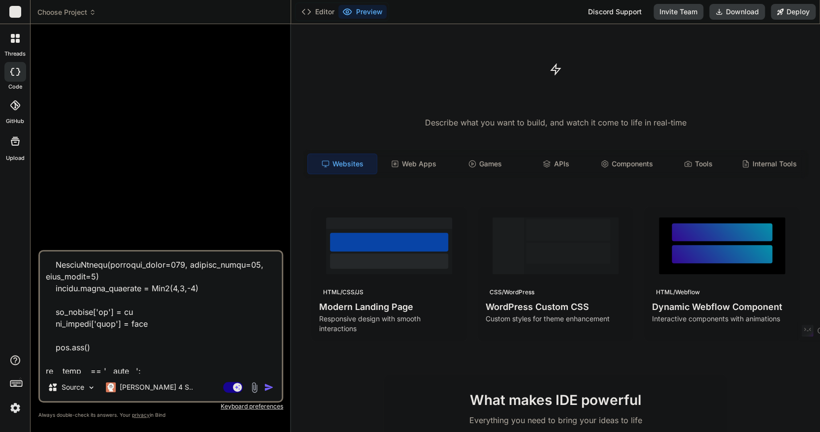
scroll to position [6085, 0]
click at [18, 408] on img at bounding box center [15, 408] width 17 height 17
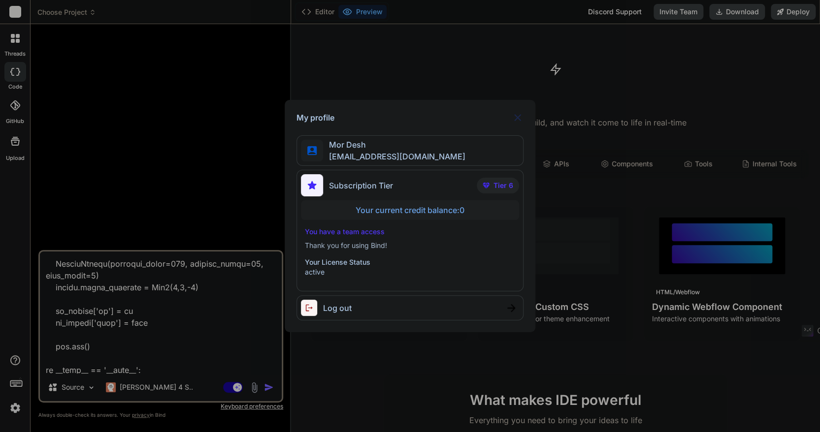
click at [453, 211] on div "Your current credit balance: 0" at bounding box center [410, 210] width 218 height 20
click at [369, 153] on span "moshtov@proton.me" at bounding box center [394, 157] width 142 height 12
click at [517, 119] on img at bounding box center [518, 118] width 12 height 12
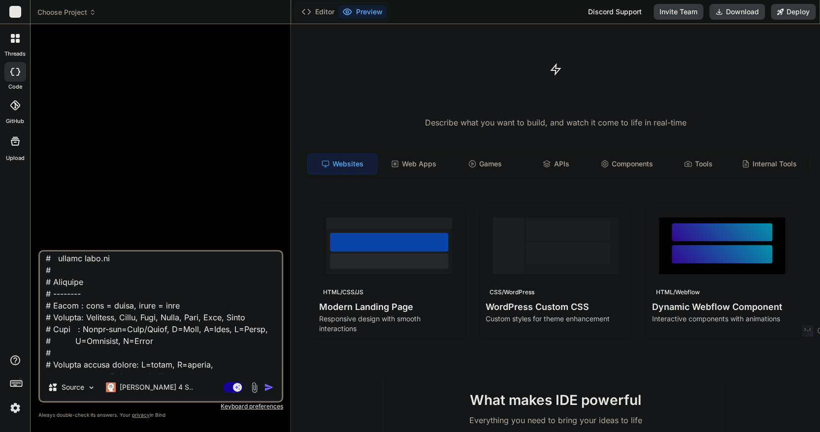
scroll to position [0, 0]
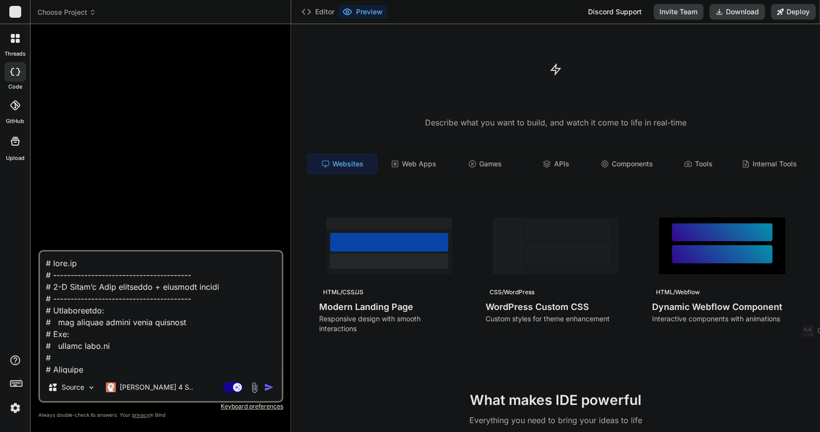
click at [148, 341] on textarea at bounding box center [161, 313] width 242 height 122
click at [149, 341] on textarea at bounding box center [161, 313] width 242 height 122
type textarea "x"
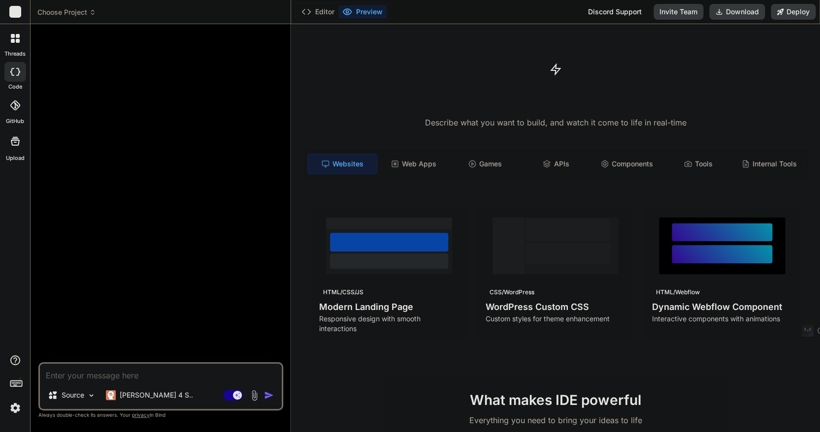
click at [11, 39] on icon at bounding box center [13, 41] width 4 height 4
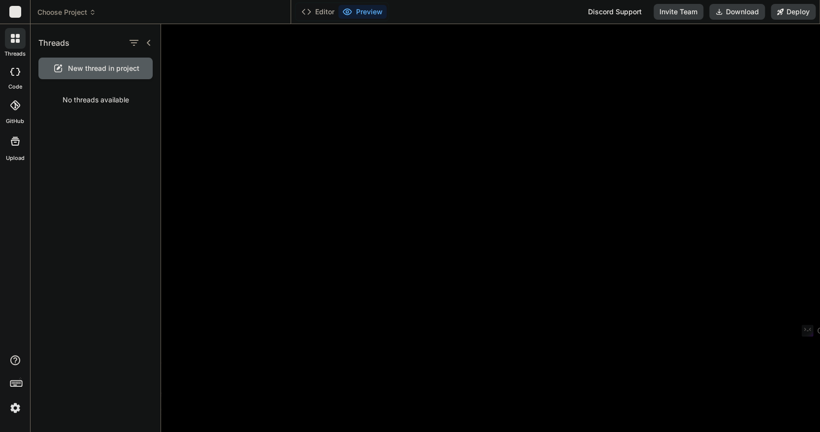
click at [11, 39] on icon at bounding box center [13, 41] width 4 height 4
click at [10, 73] on icon at bounding box center [15, 72] width 10 height 8
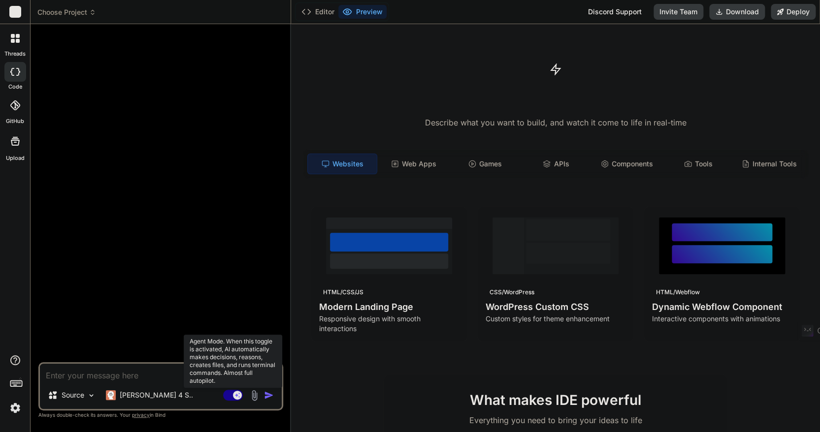
click at [229, 394] on rect at bounding box center [233, 395] width 20 height 11
click at [238, 395] on rect at bounding box center [233, 395] width 20 height 11
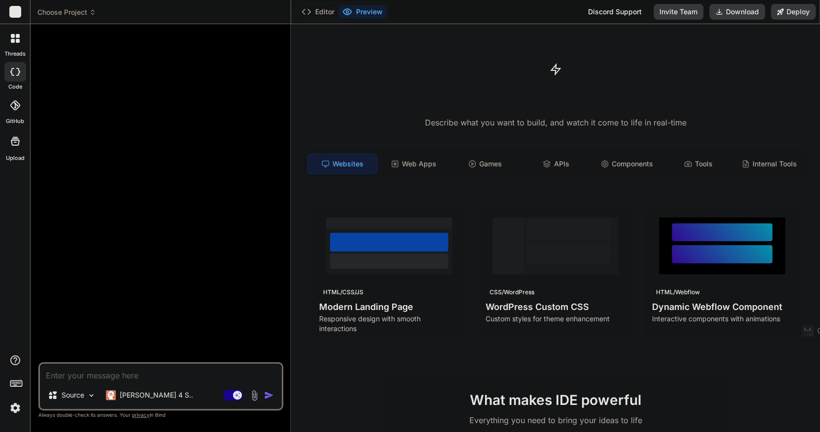
click at [71, 374] on textarea at bounding box center [161, 373] width 242 height 18
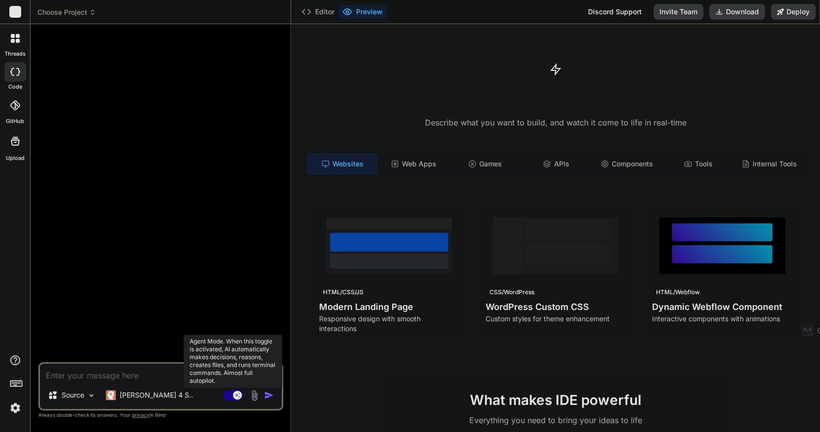
drag, startPoint x: 232, startPoint y: 390, endPoint x: 236, endPoint y: 399, distance: 9.9
click at [236, 399] on icon at bounding box center [233, 395] width 20 height 11
click at [236, 395] on rect at bounding box center [233, 395] width 20 height 11
click at [228, 394] on rect at bounding box center [233, 395] width 20 height 11
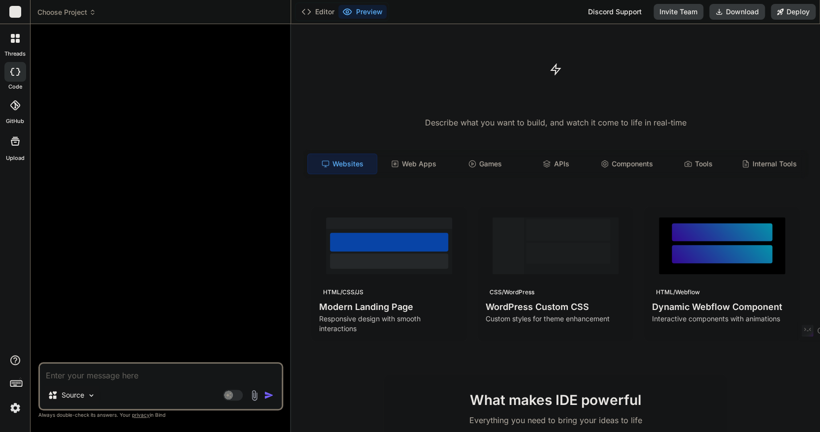
click at [89, 396] on img at bounding box center [91, 395] width 8 height 8
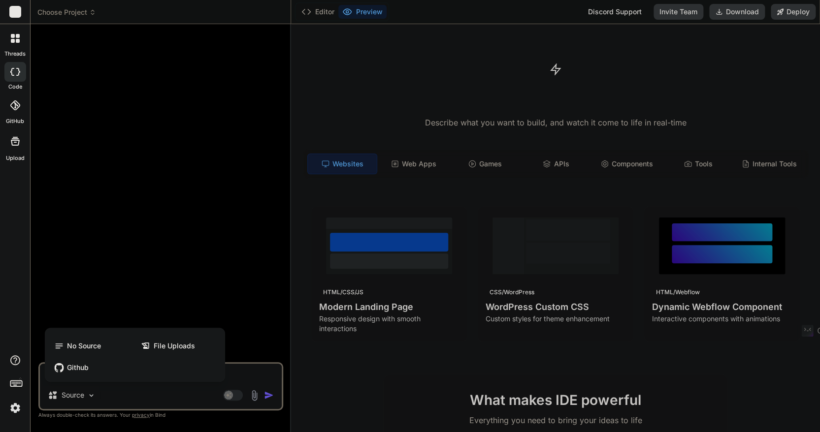
click at [89, 396] on div at bounding box center [410, 216] width 820 height 432
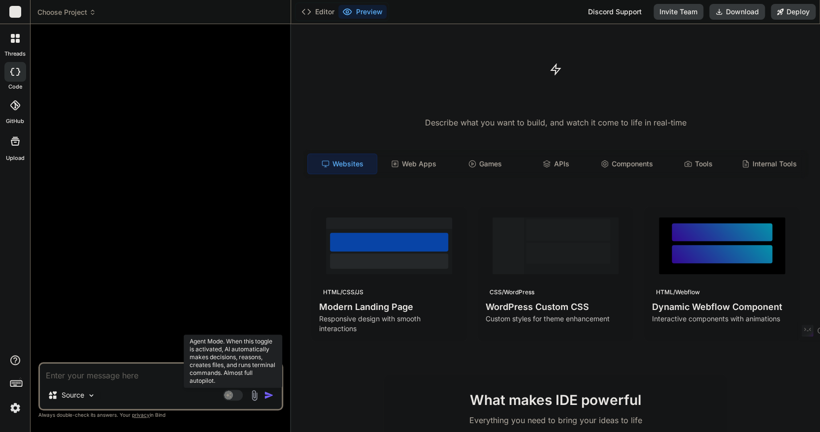
click at [237, 393] on rect at bounding box center [233, 395] width 20 height 11
type textarea "x"
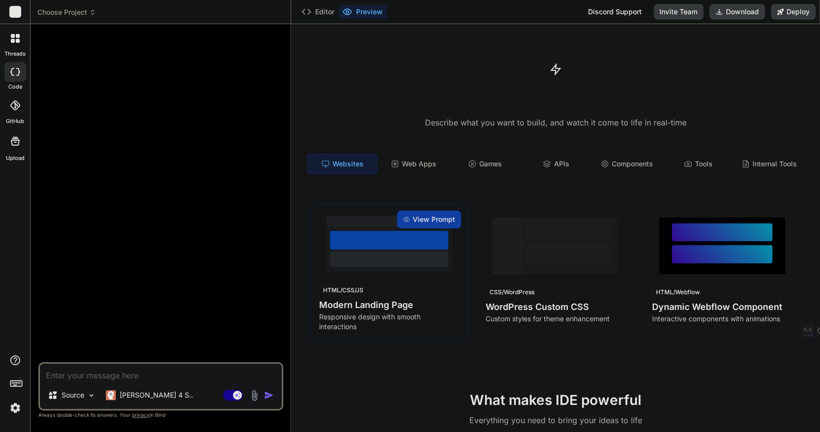
click at [390, 307] on h4 "Modern Landing Page" at bounding box center [389, 305] width 140 height 14
click at [380, 309] on h4 "Modern Landing Page" at bounding box center [389, 305] width 140 height 14
click at [379, 304] on h4 "Modern Landing Page" at bounding box center [389, 305] width 140 height 14
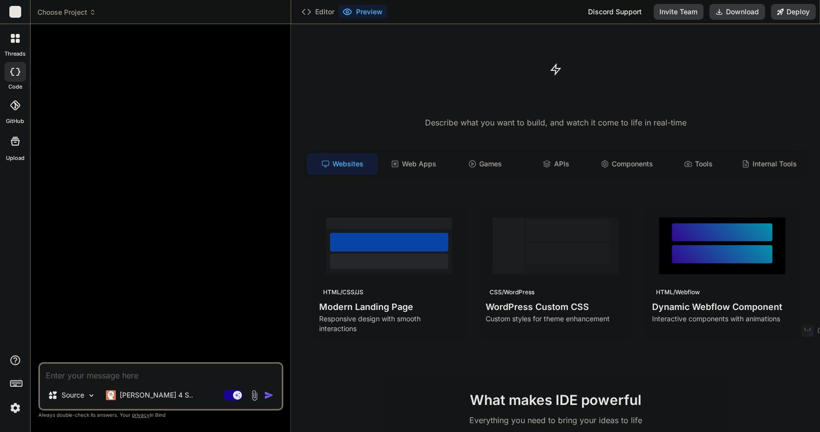
click at [378, 358] on div "Turn ideas into code instantly Describe what you want to build, and watch it co…" at bounding box center [555, 228] width 529 height 408
click at [373, 7] on button "Preview" at bounding box center [362, 12] width 48 height 14
click at [328, 8] on button "Editor" at bounding box center [317, 12] width 41 height 14
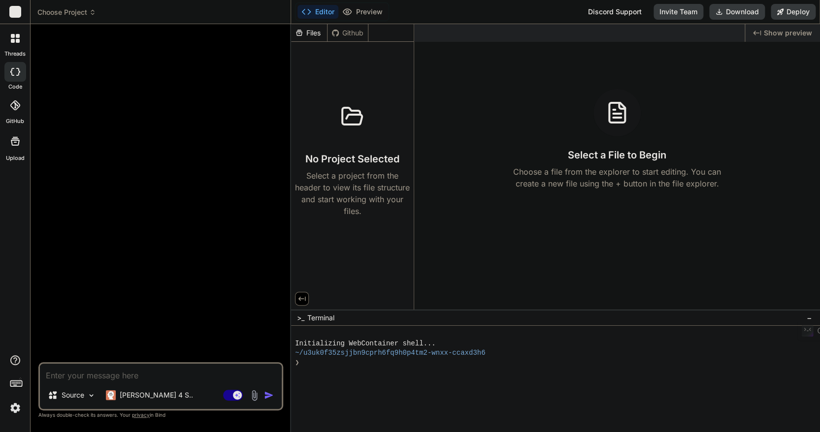
click at [14, 409] on img at bounding box center [15, 408] width 17 height 17
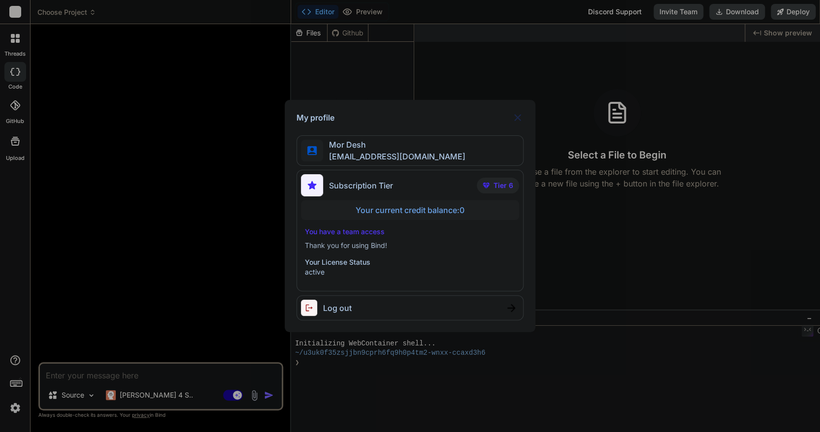
click at [504, 189] on span "Tier 6" at bounding box center [503, 186] width 20 height 10
click at [517, 116] on img at bounding box center [518, 118] width 12 height 12
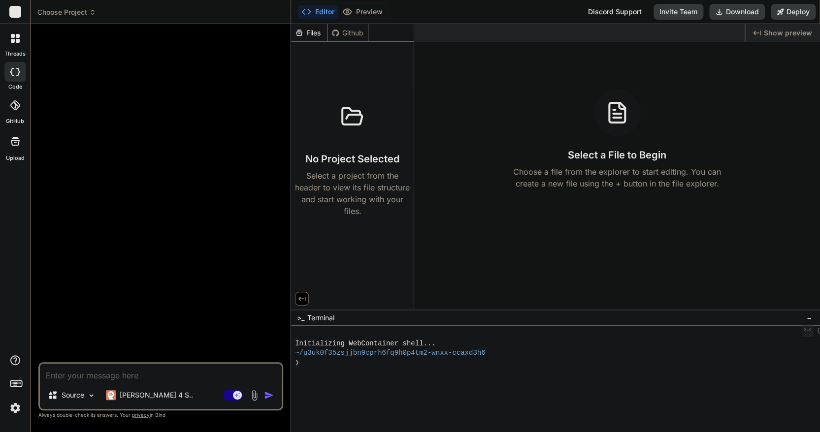
click at [517, 116] on div "Select a File to Begin Choose a file from the explorer to start editing. You ca…" at bounding box center [617, 139] width 406 height 100
click at [314, 367] on div "❯" at bounding box center [551, 362] width 513 height 9
click at [309, 364] on div "❯" at bounding box center [551, 362] width 513 height 9
type textarea "# main.py # ---------------------------------------- # 3-D Rubik’s Cube simulat…"
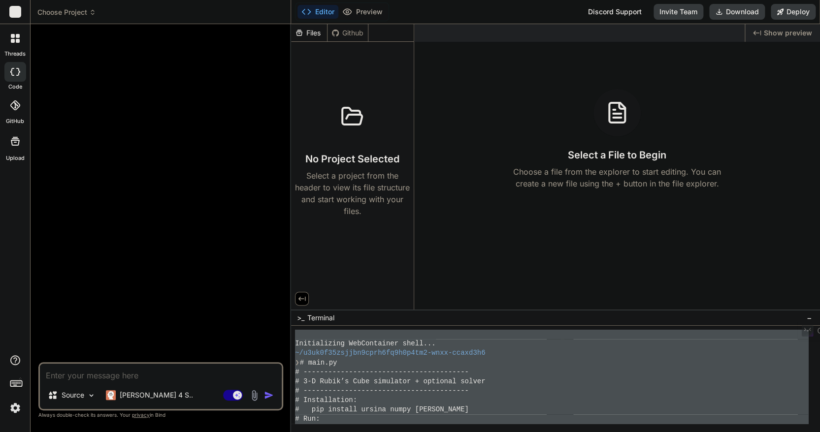
drag, startPoint x: 493, startPoint y: 418, endPoint x: 313, endPoint y: 293, distance: 219.1
click at [313, 293] on div "Files Github No Project Selected Select a project from the header to view its f…" at bounding box center [555, 228] width 529 height 408
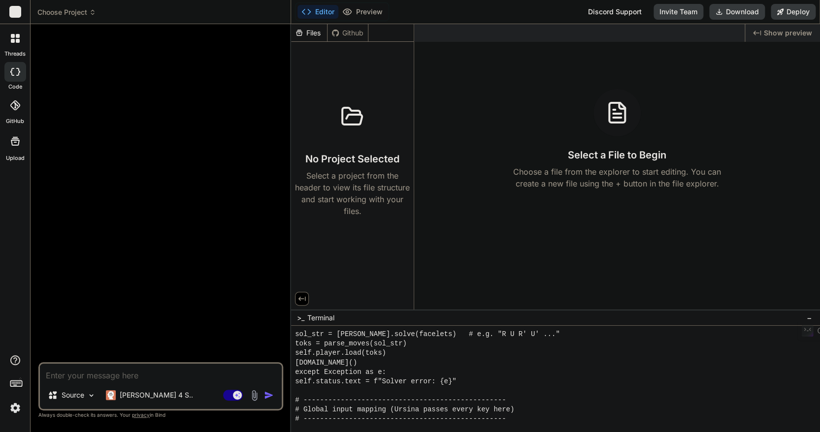
scroll to position [3899, 0]
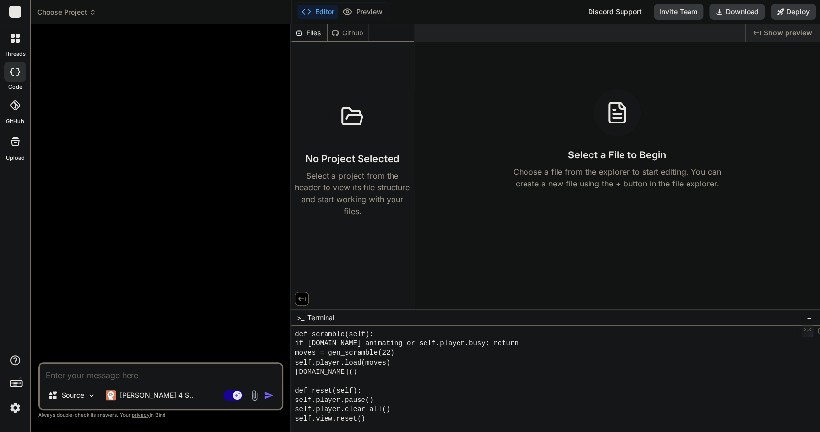
click at [800, 34] on span "Show preview" at bounding box center [788, 33] width 48 height 10
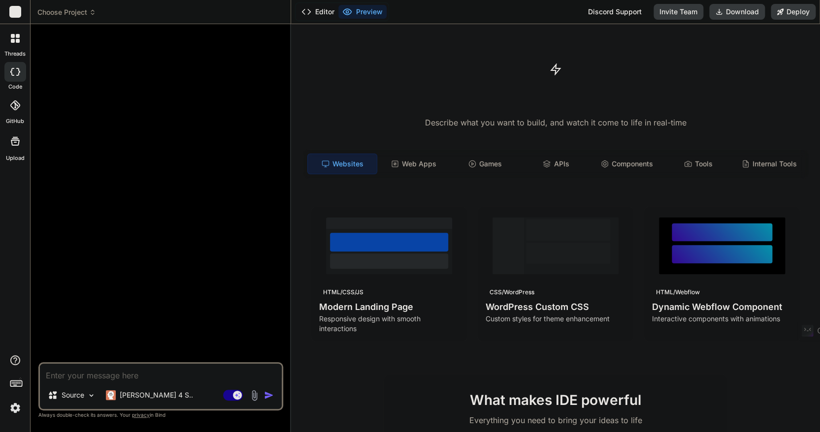
click at [326, 12] on button "Editor" at bounding box center [317, 12] width 41 height 14
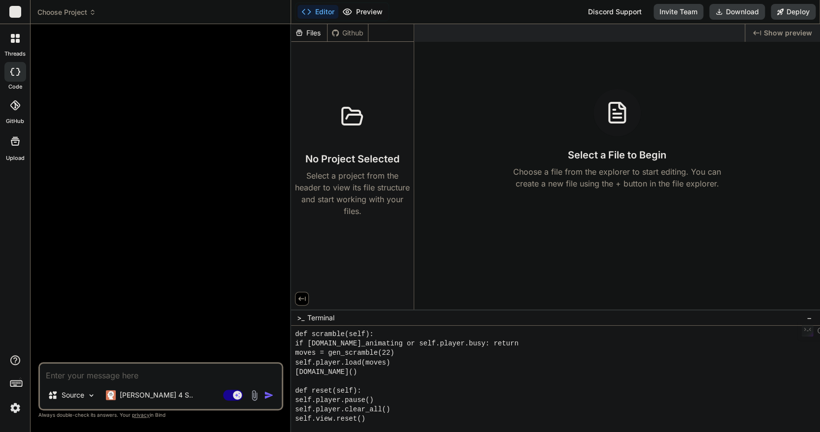
click at [369, 10] on button "Preview" at bounding box center [362, 12] width 48 height 14
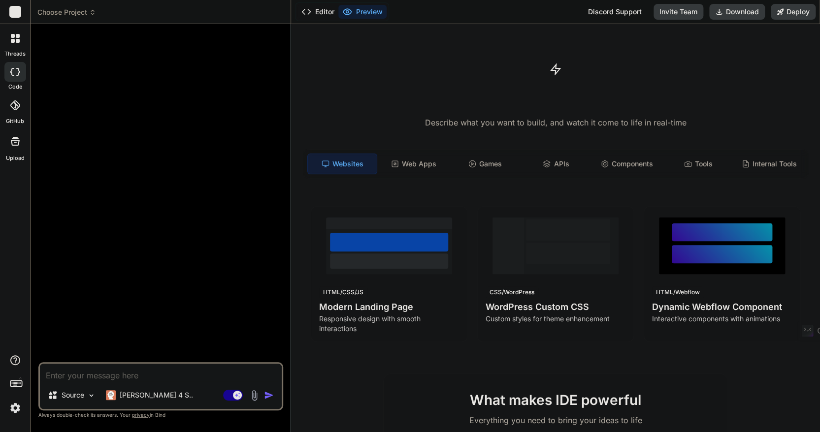
click at [326, 8] on button "Editor" at bounding box center [317, 12] width 41 height 14
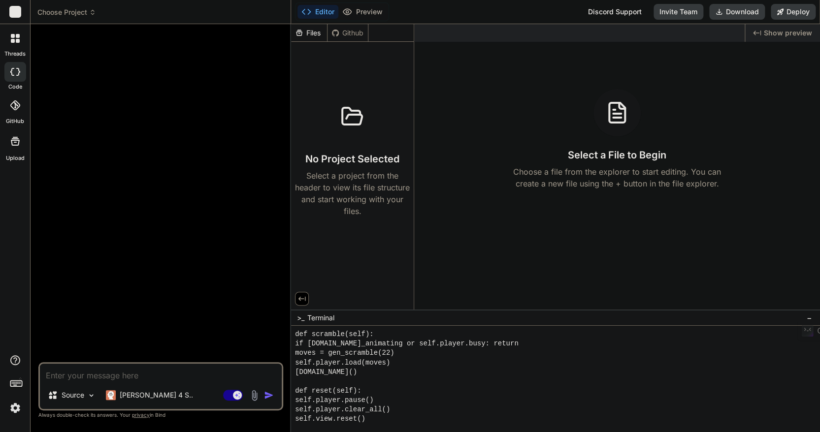
click at [18, 38] on icon at bounding box center [15, 38] width 9 height 9
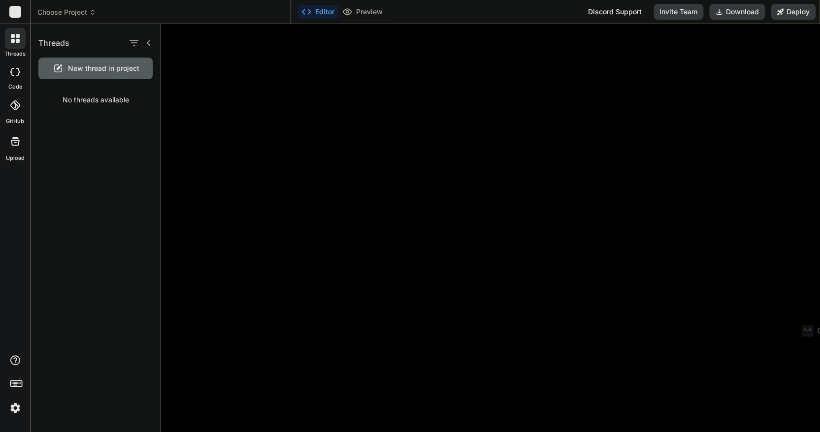
click at [106, 68] on span "New thread in project" at bounding box center [103, 69] width 71 height 10
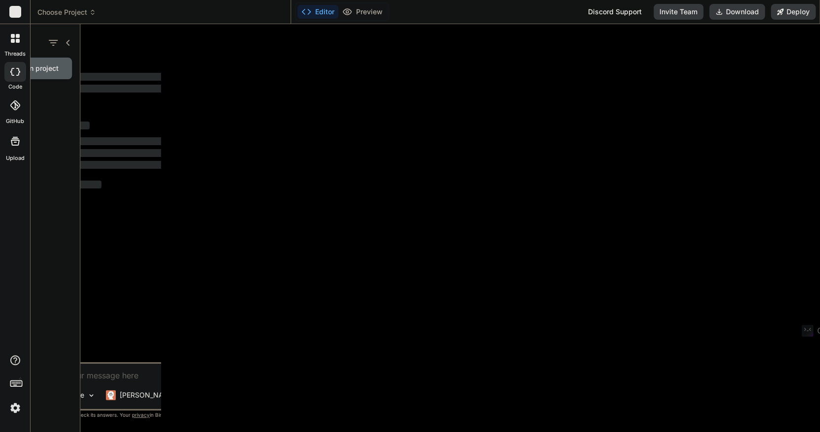
scroll to position [3901, 0]
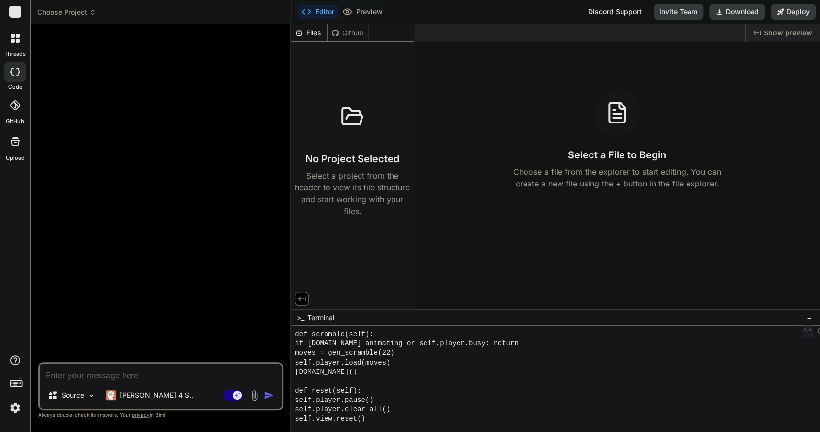
click at [18, 37] on icon at bounding box center [18, 36] width 4 height 4
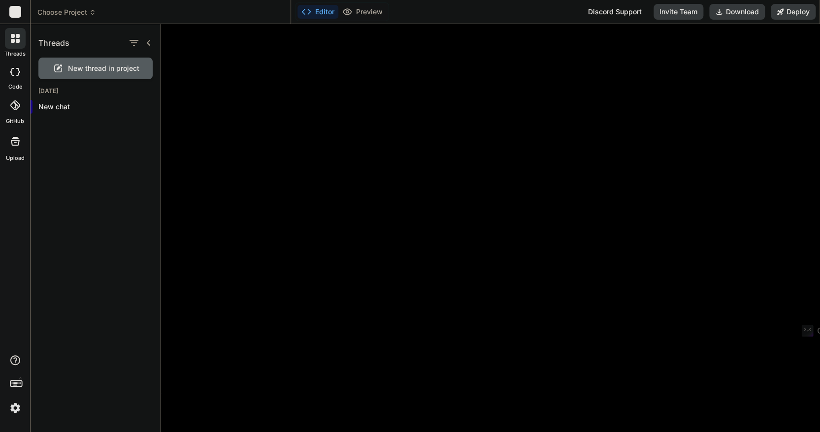
click at [18, 37] on icon at bounding box center [18, 36] width 4 height 4
click at [14, 66] on div at bounding box center [15, 72] width 22 height 20
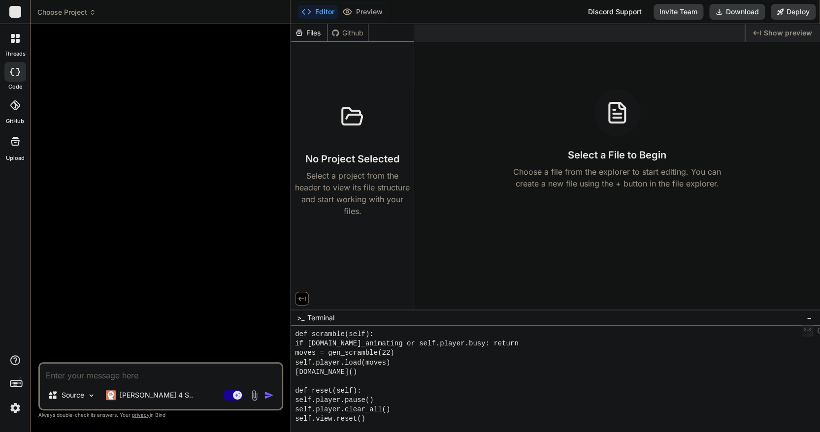
type textarea "x"
click at [79, 378] on textarea at bounding box center [161, 373] width 242 height 18
type textarea "c"
type textarea "x"
type textarea "ca"
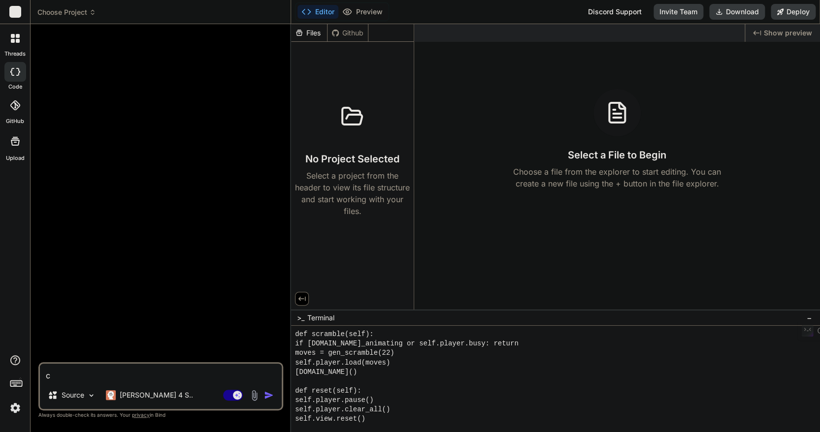
type textarea "x"
type textarea "can"
type textarea "x"
type textarea "can"
type textarea "x"
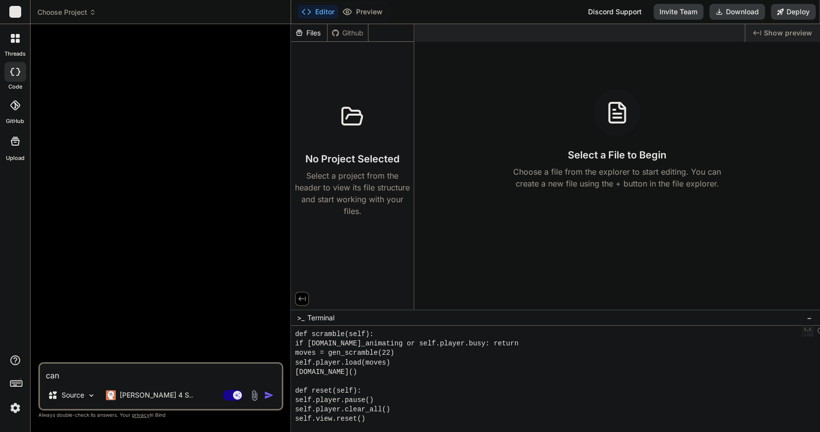
type textarea "can y"
type textarea "x"
type textarea "can yo"
type textarea "x"
type textarea "can you"
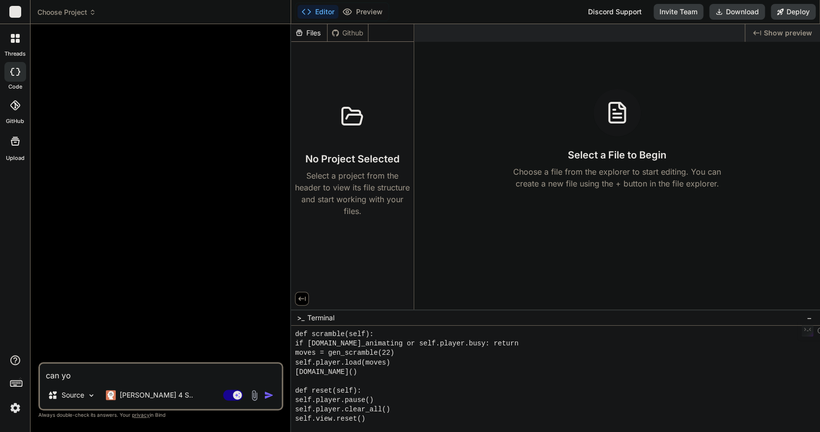
type textarea "x"
type textarea "can you"
type textarea "x"
type textarea "can you c"
type textarea "x"
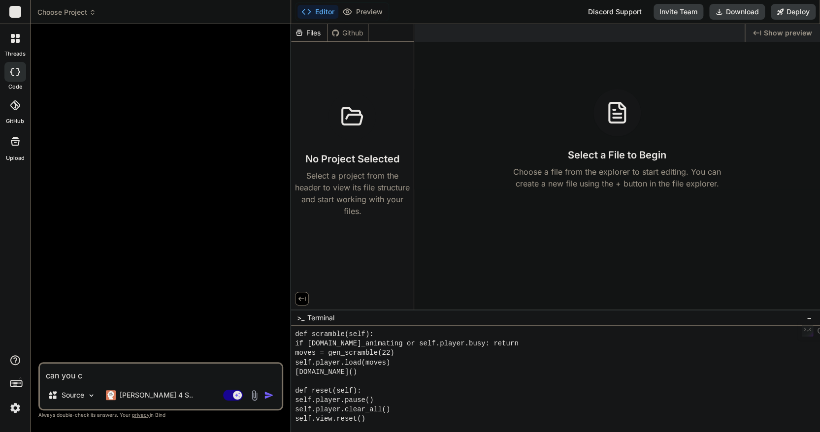
type textarea "can you cr"
type textarea "x"
type textarea "can you cre"
type textarea "x"
type textarea "can you crea"
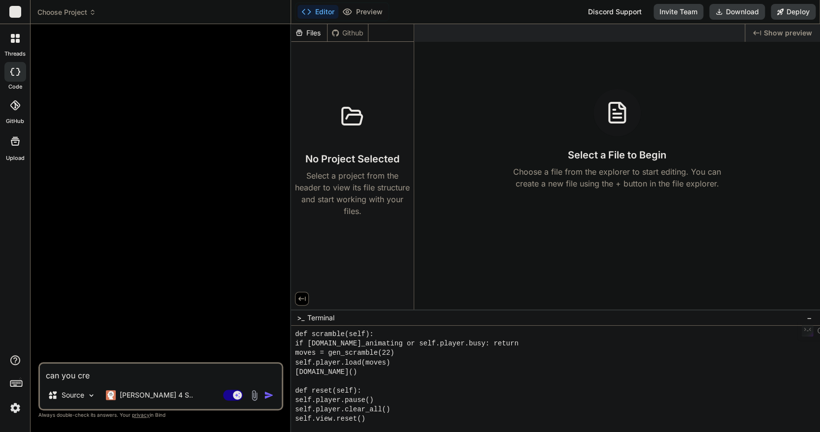
type textarea "x"
type textarea "can you creat"
type textarea "x"
type textarea "can you create"
type textarea "x"
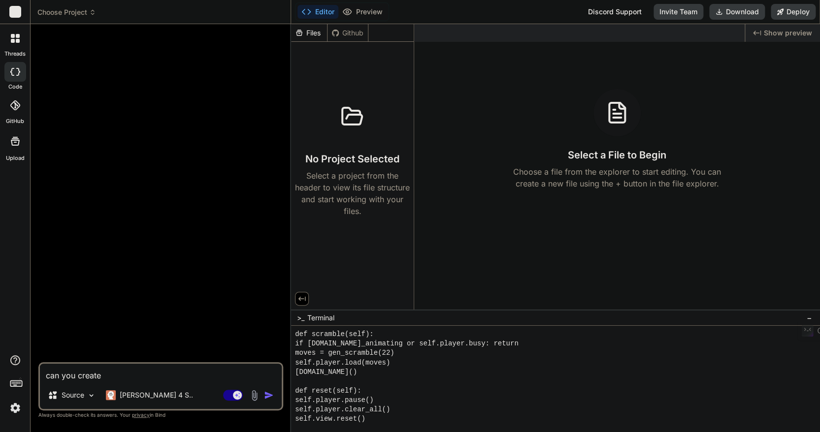
type textarea "can you create"
type textarea "x"
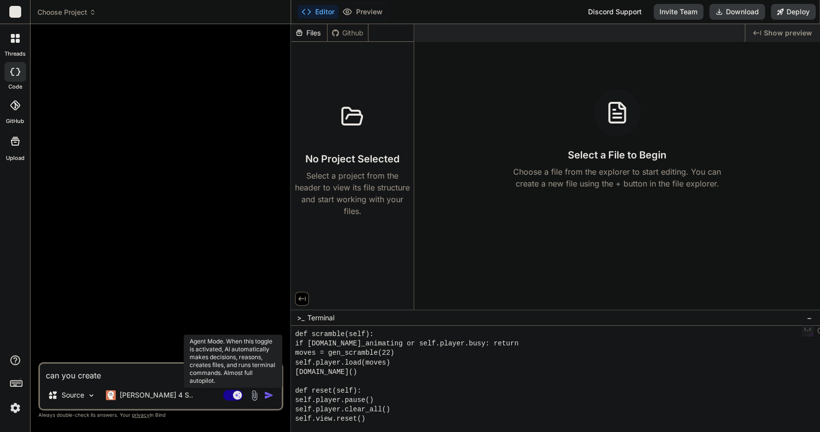
type textarea "can you create"
click at [228, 393] on rect at bounding box center [233, 395] width 20 height 11
type textarea "x"
